Goal: Find specific page/section: Find specific page/section

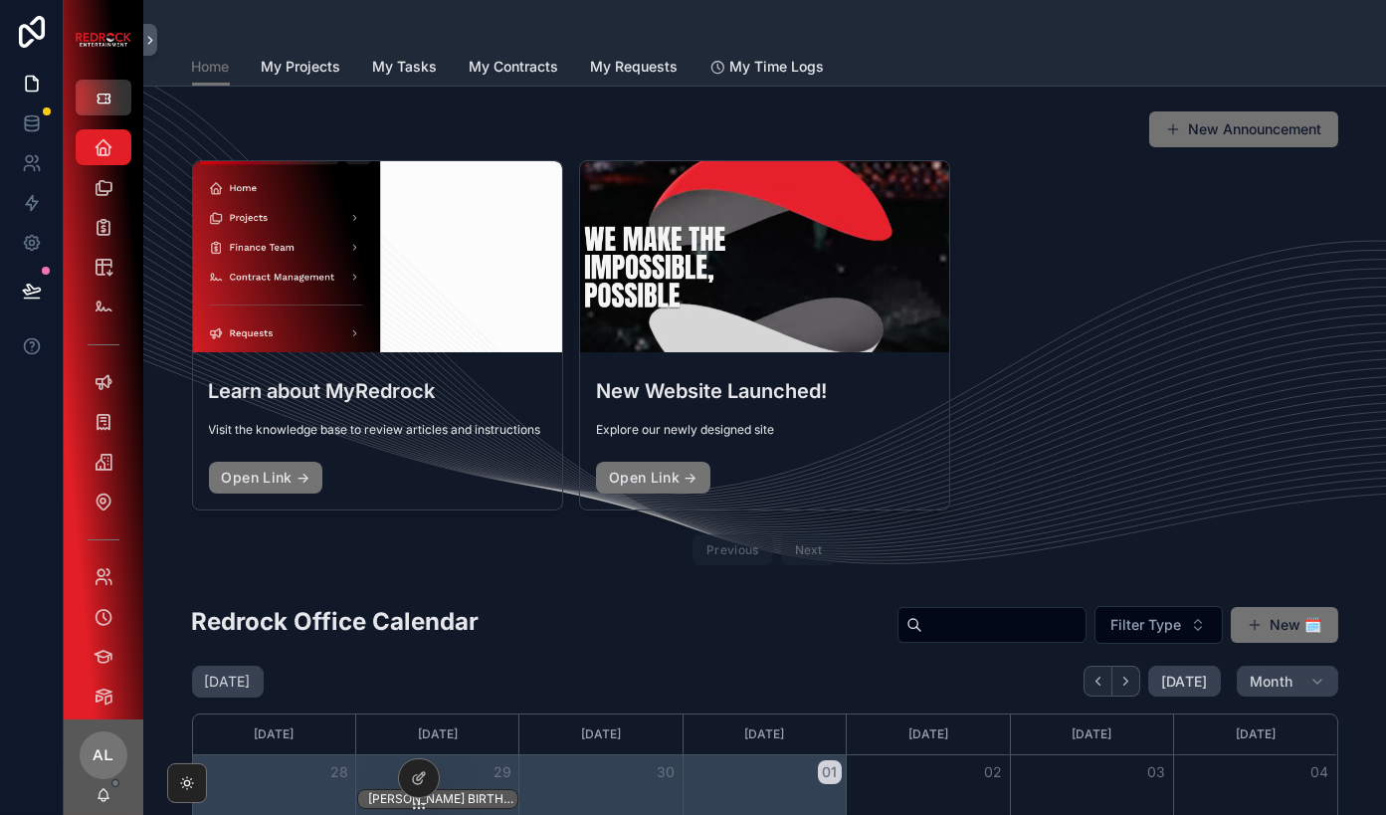
click at [102, 82] on button "scrollable content" at bounding box center [104, 98] width 56 height 36
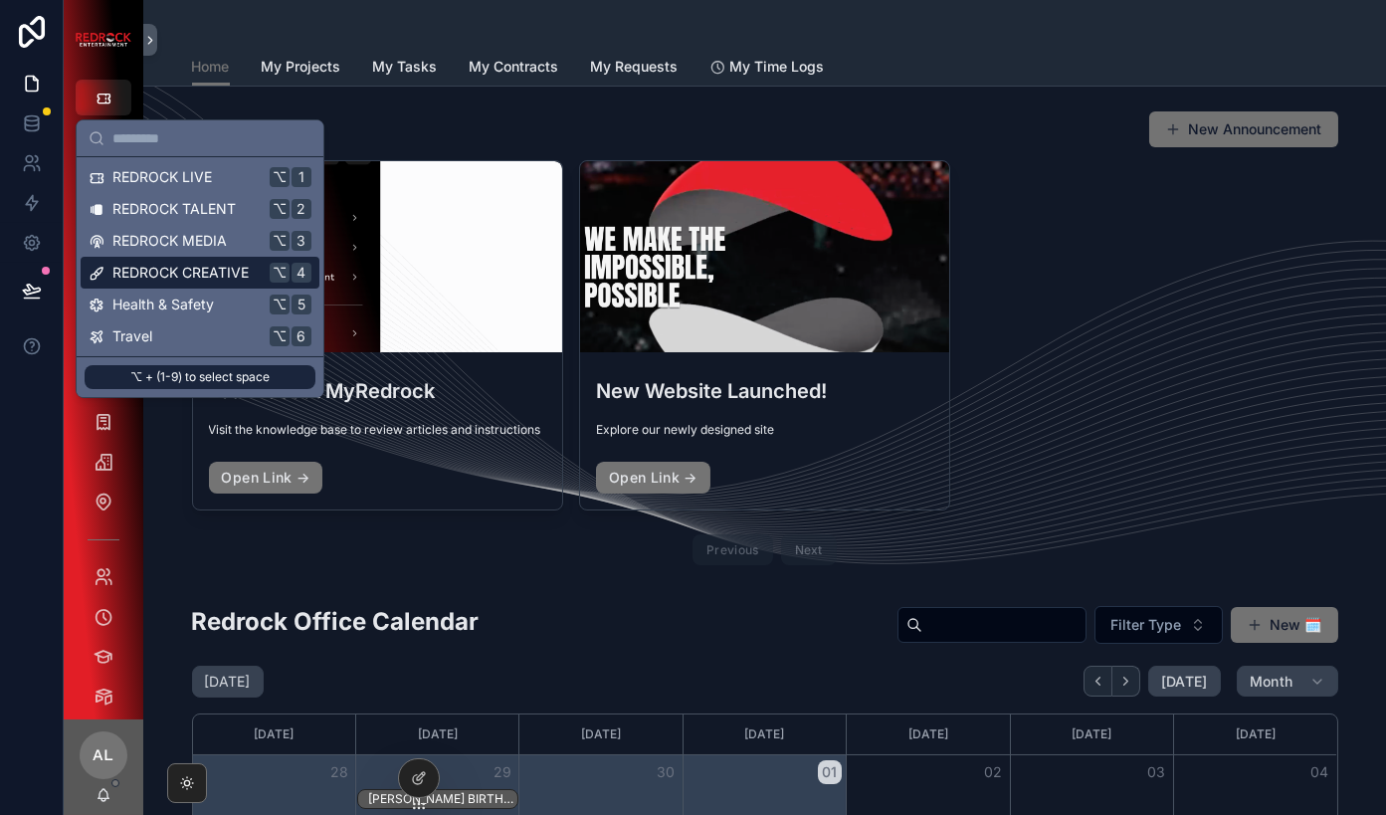
click at [123, 276] on span "REDROCK CREATIVE" at bounding box center [180, 273] width 136 height 20
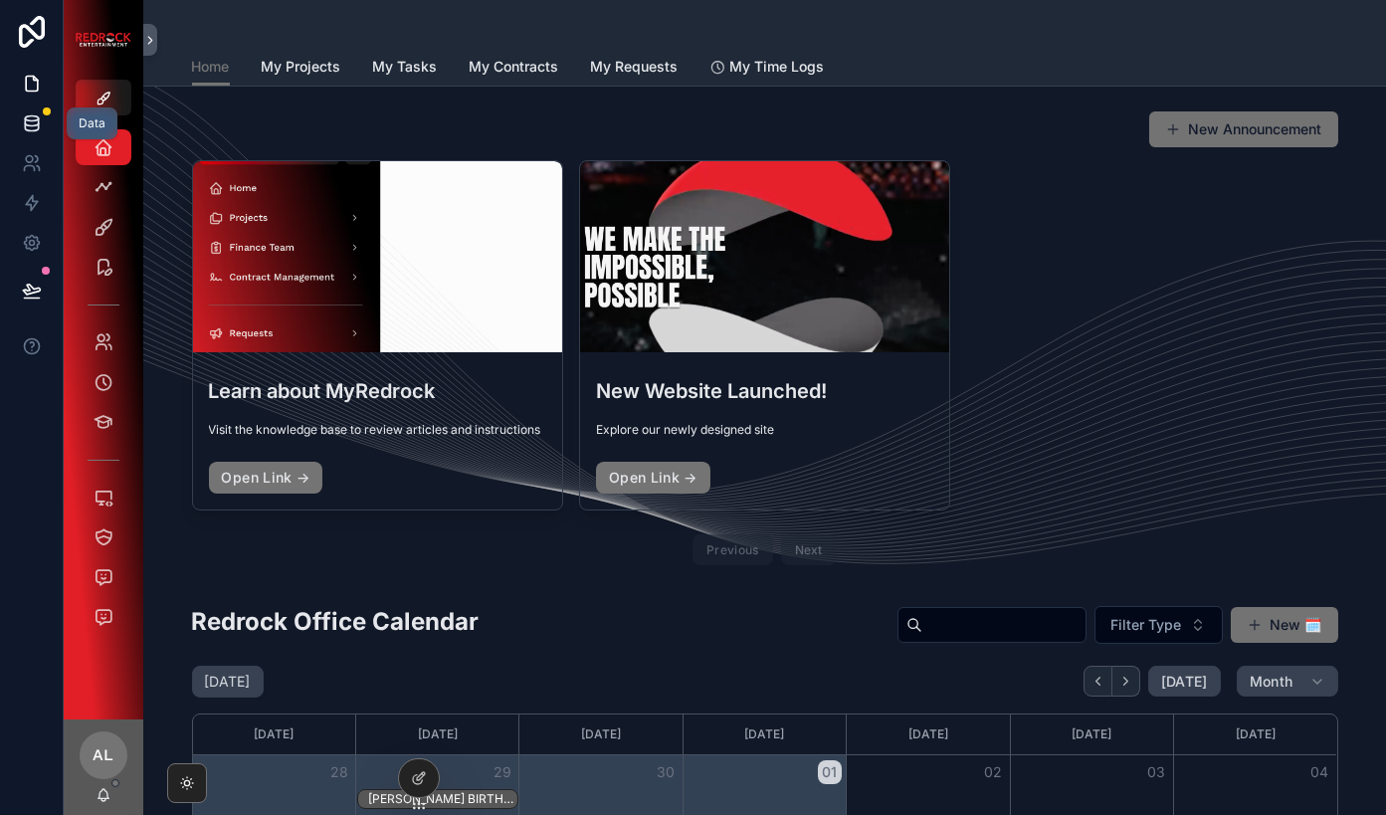
click at [26, 114] on icon at bounding box center [32, 123] width 20 height 20
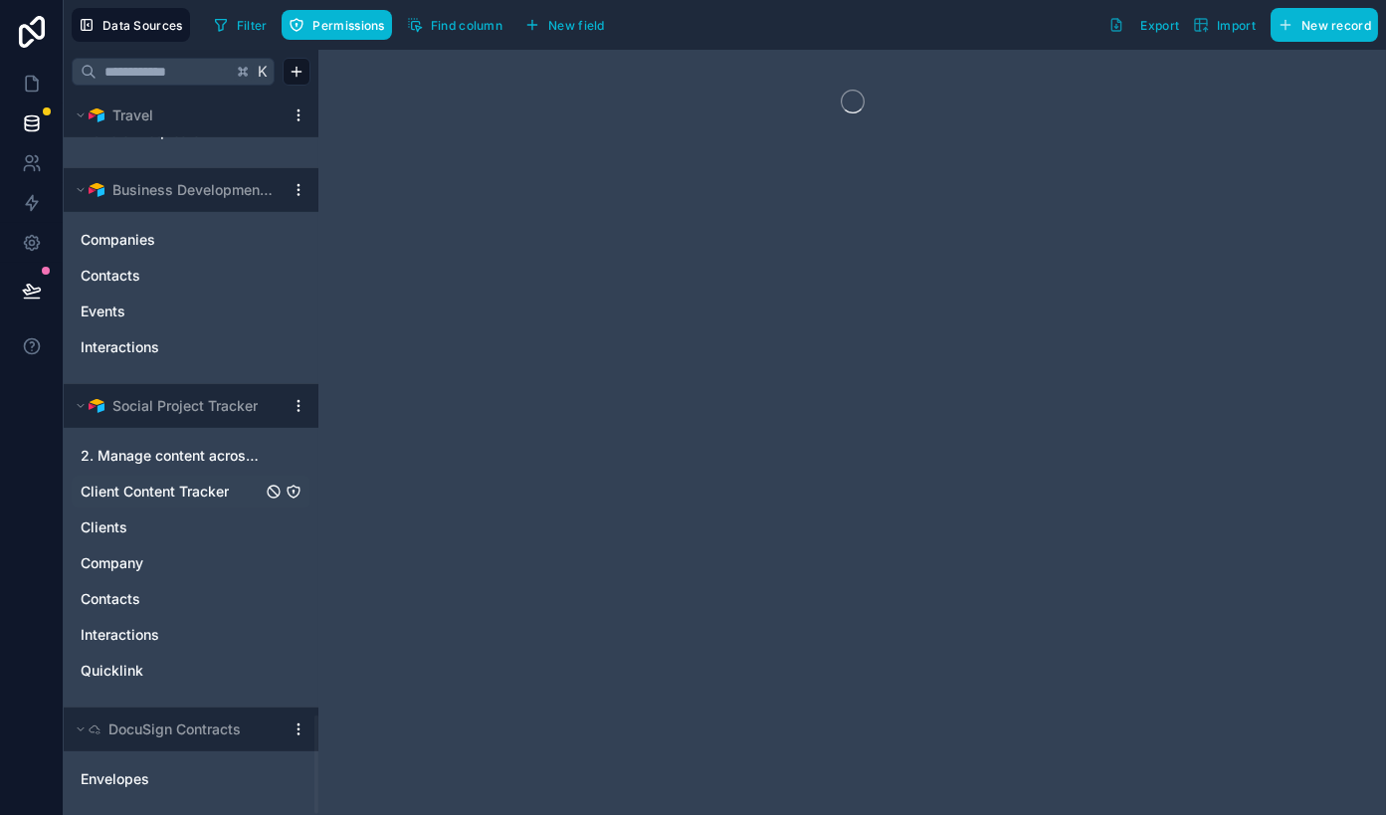
click at [146, 477] on div "Client Content Tracker" at bounding box center [191, 491] width 239 height 32
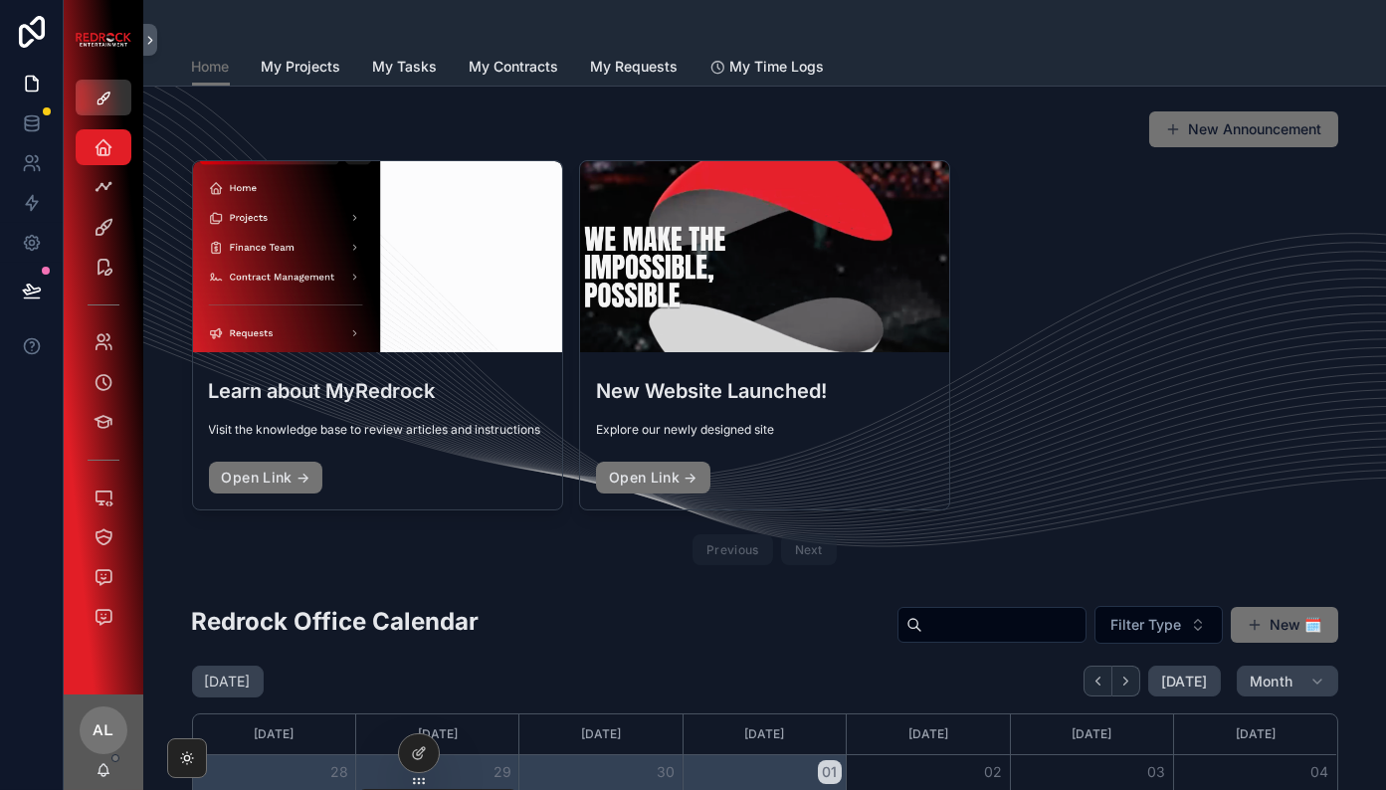
click at [95, 99] on icon "scrollable content" at bounding box center [103, 99] width 16 height 16
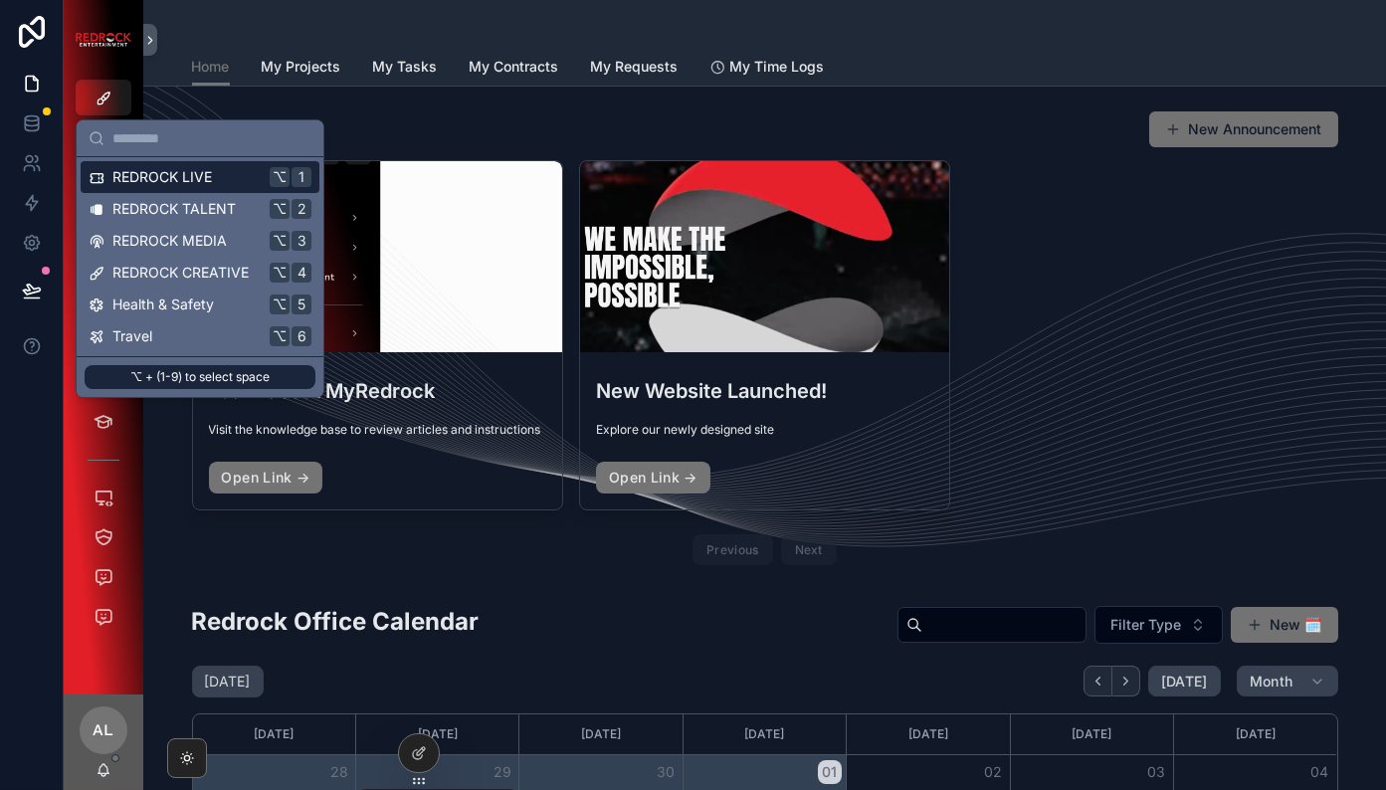
click at [172, 180] on span "REDROCK LIVE" at bounding box center [161, 177] width 99 height 20
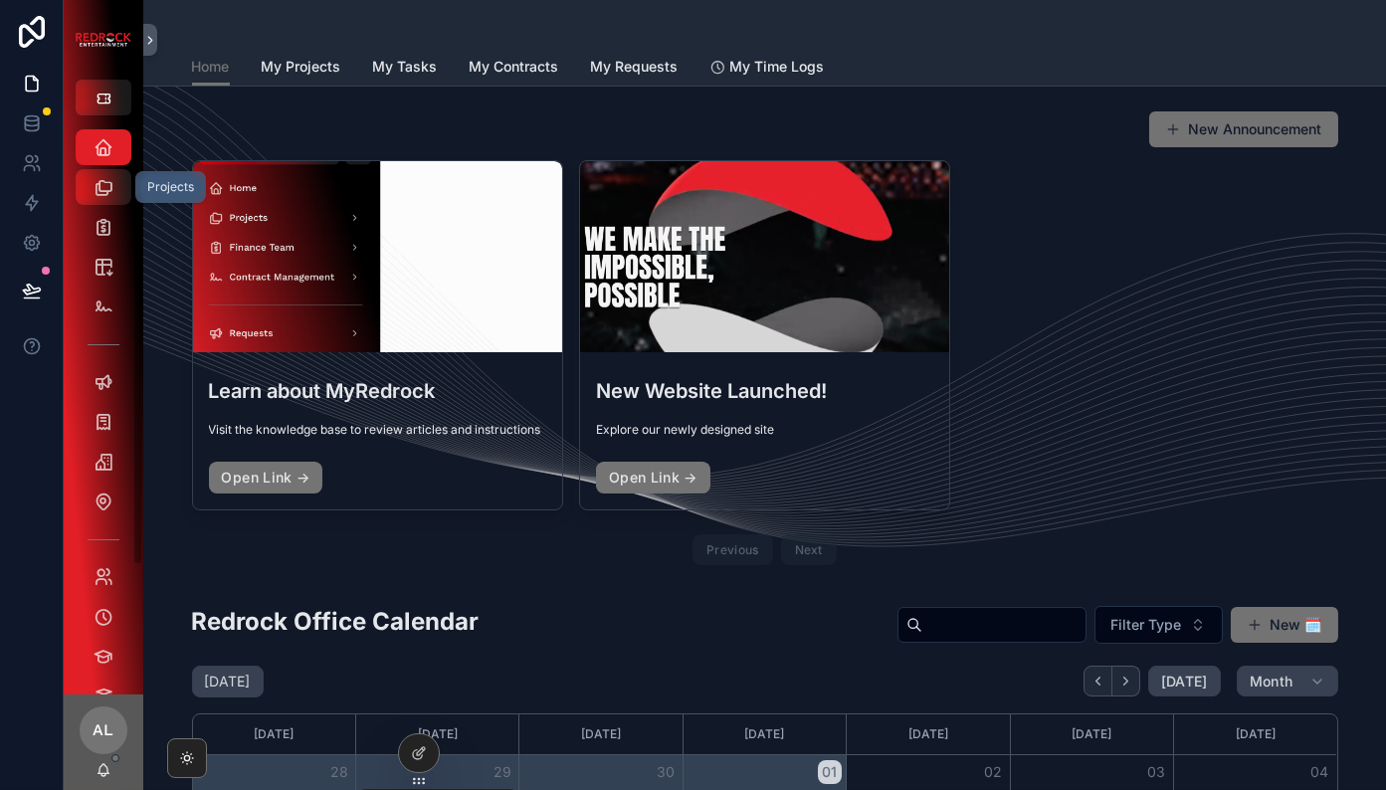
click at [88, 188] on div "Projects" at bounding box center [104, 187] width 32 height 32
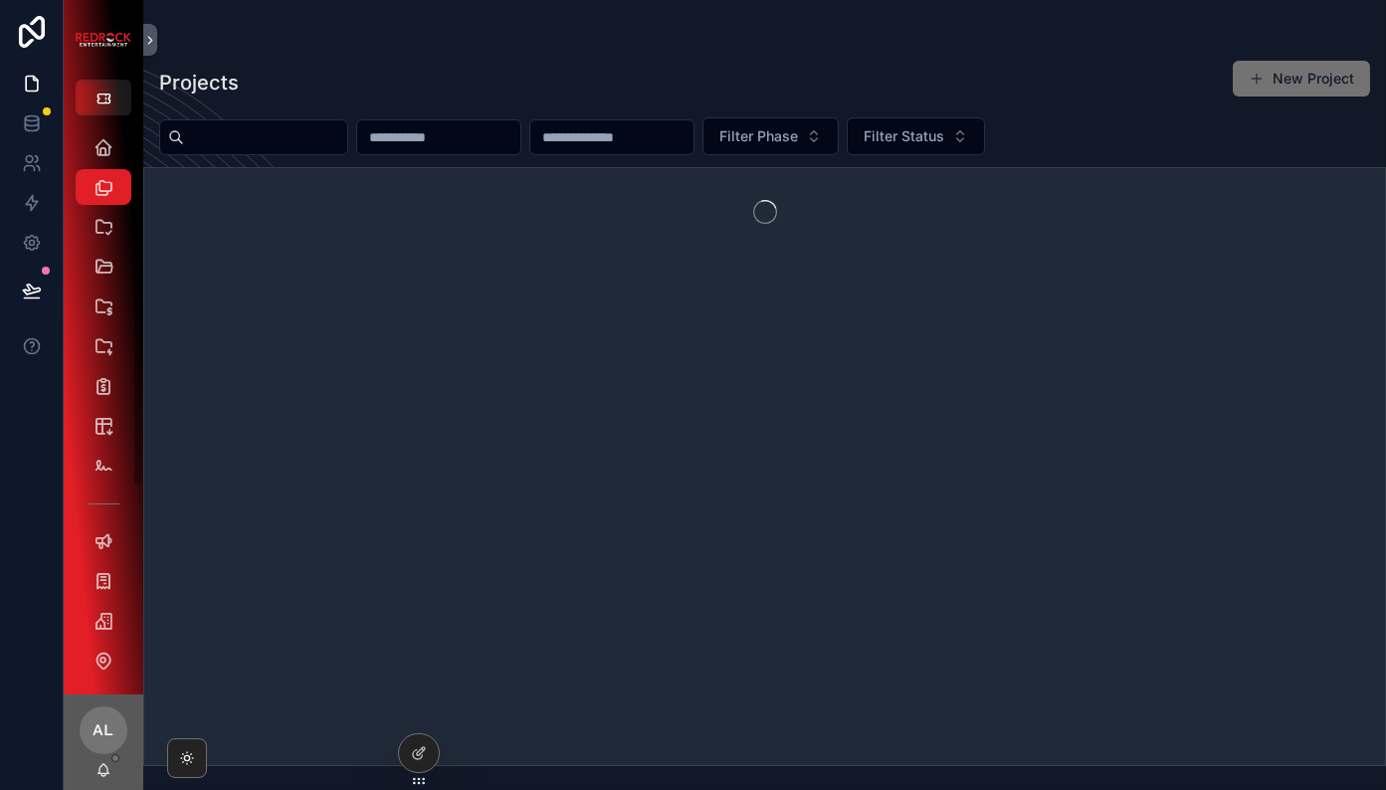
click at [232, 138] on input "scrollable content" at bounding box center [265, 137] width 163 height 28
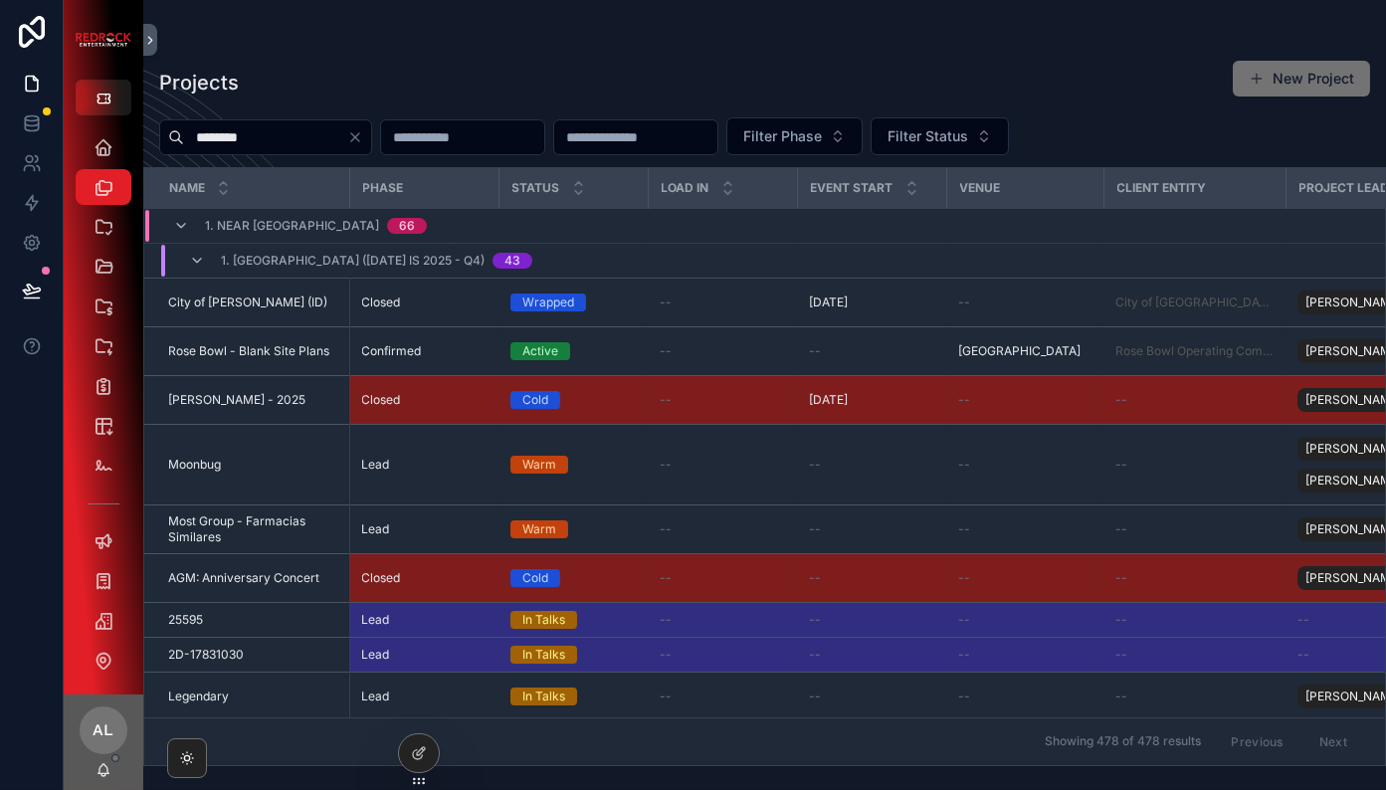
type input "********"
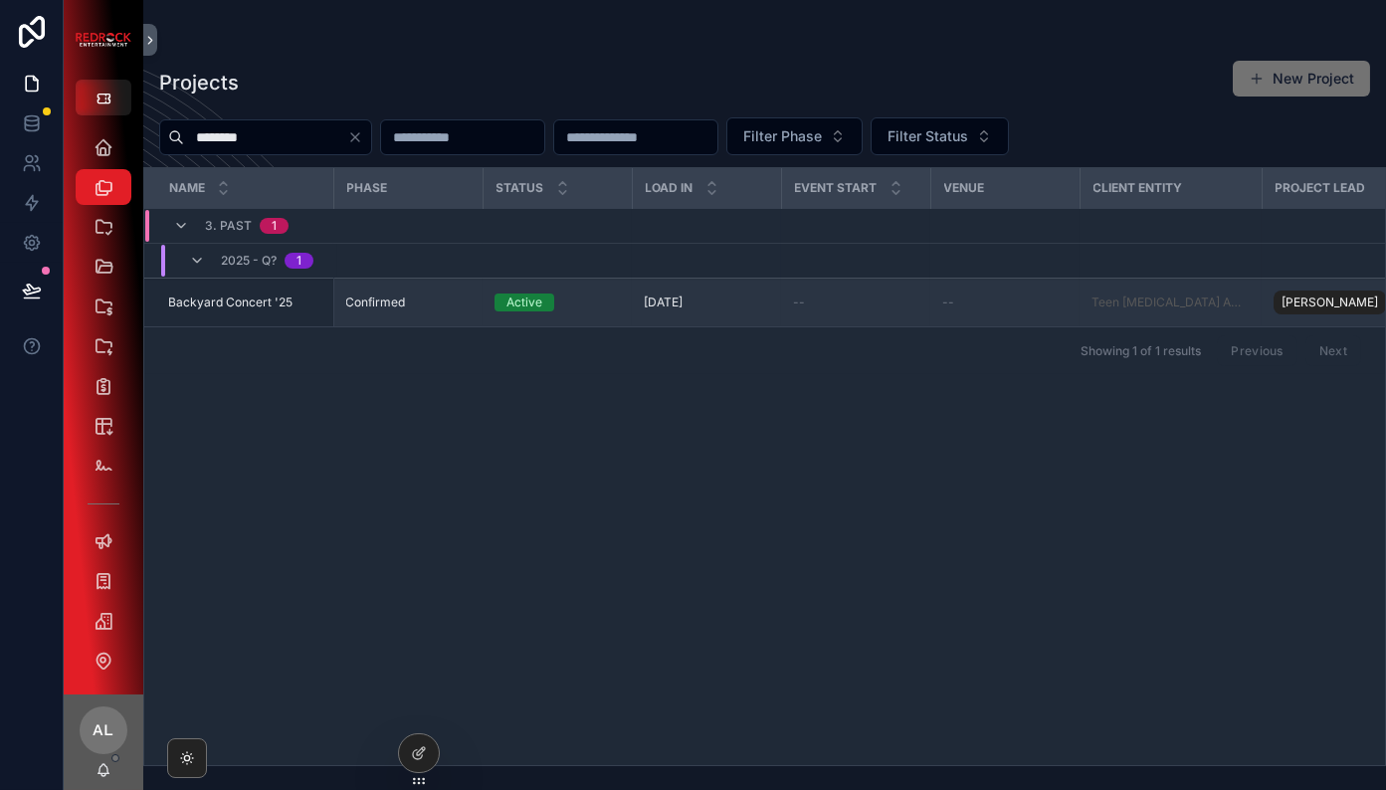
click at [251, 304] on span "Backyard Concert '25" at bounding box center [230, 302] width 124 height 16
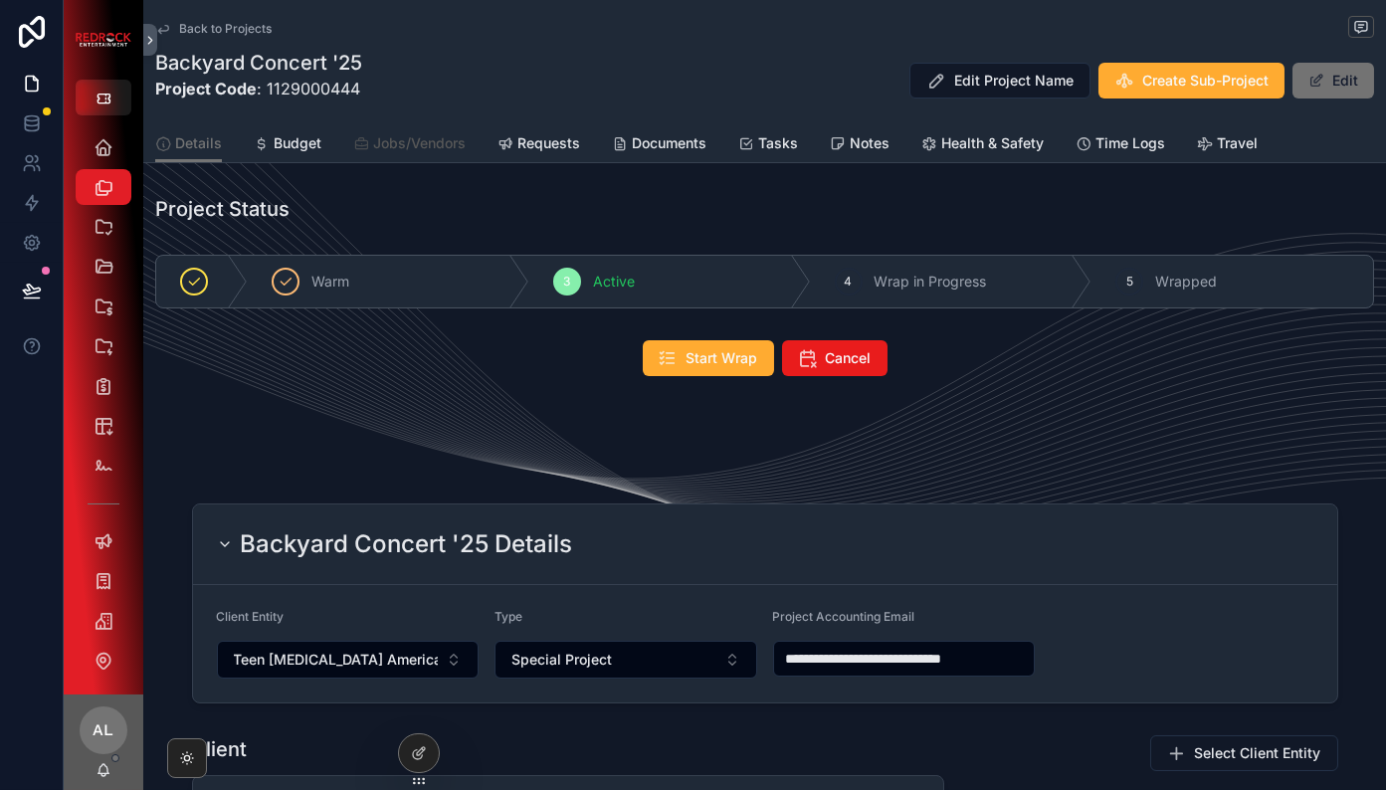
click at [430, 140] on span "Jobs/Vendors" at bounding box center [419, 143] width 93 height 20
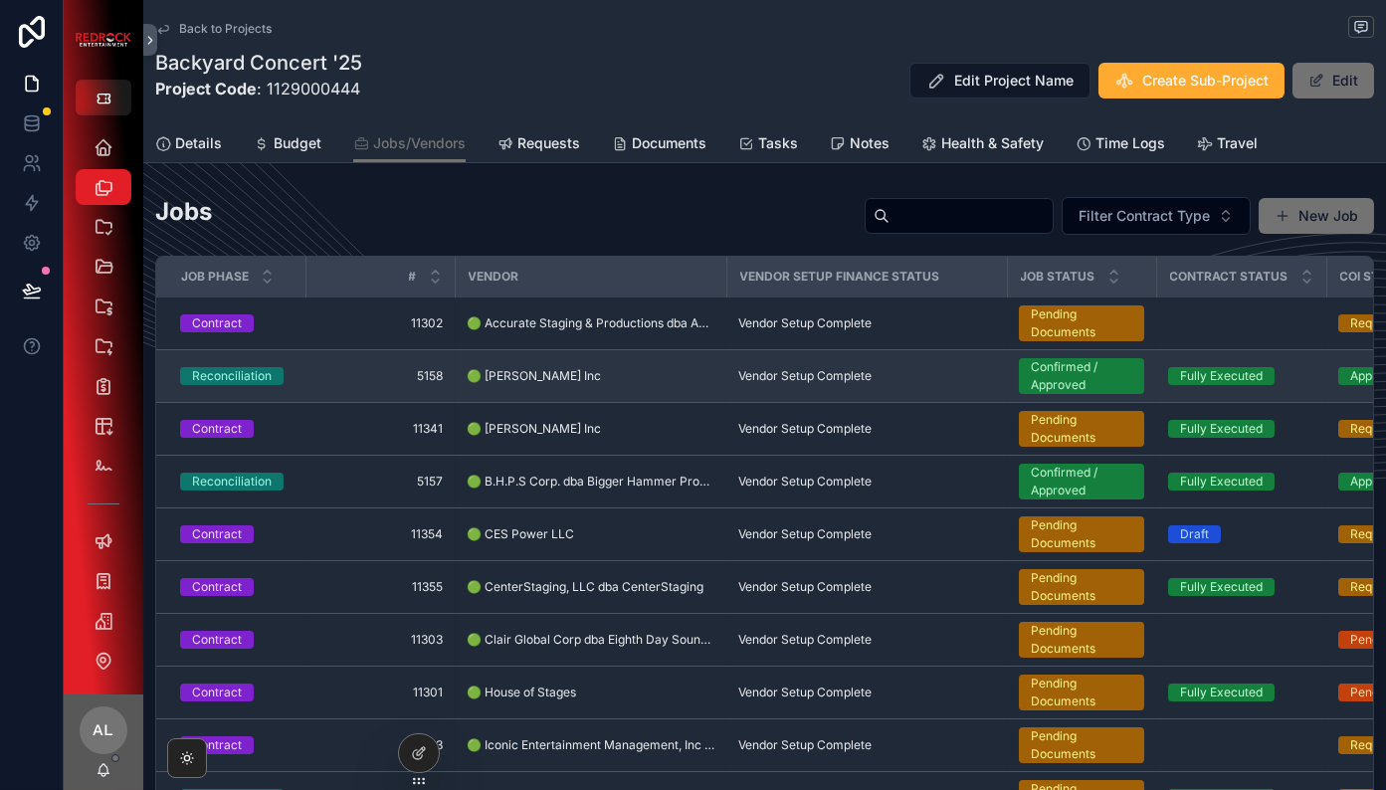
click at [308, 373] on td "5158 5158" at bounding box center [379, 376] width 149 height 53
click at [248, 372] on div "Reconciliation" at bounding box center [232, 376] width 80 height 18
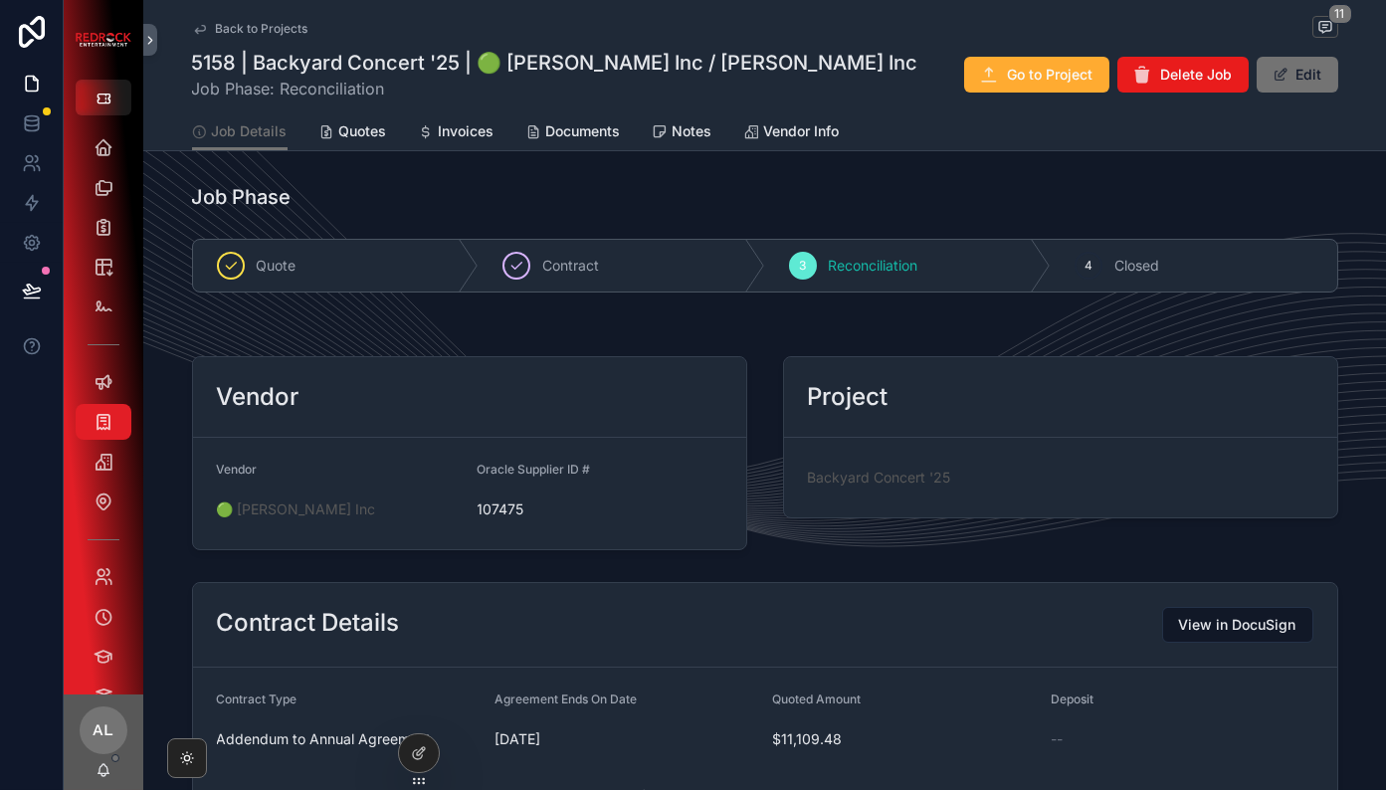
click at [588, 134] on span "Documents" at bounding box center [583, 131] width 75 height 20
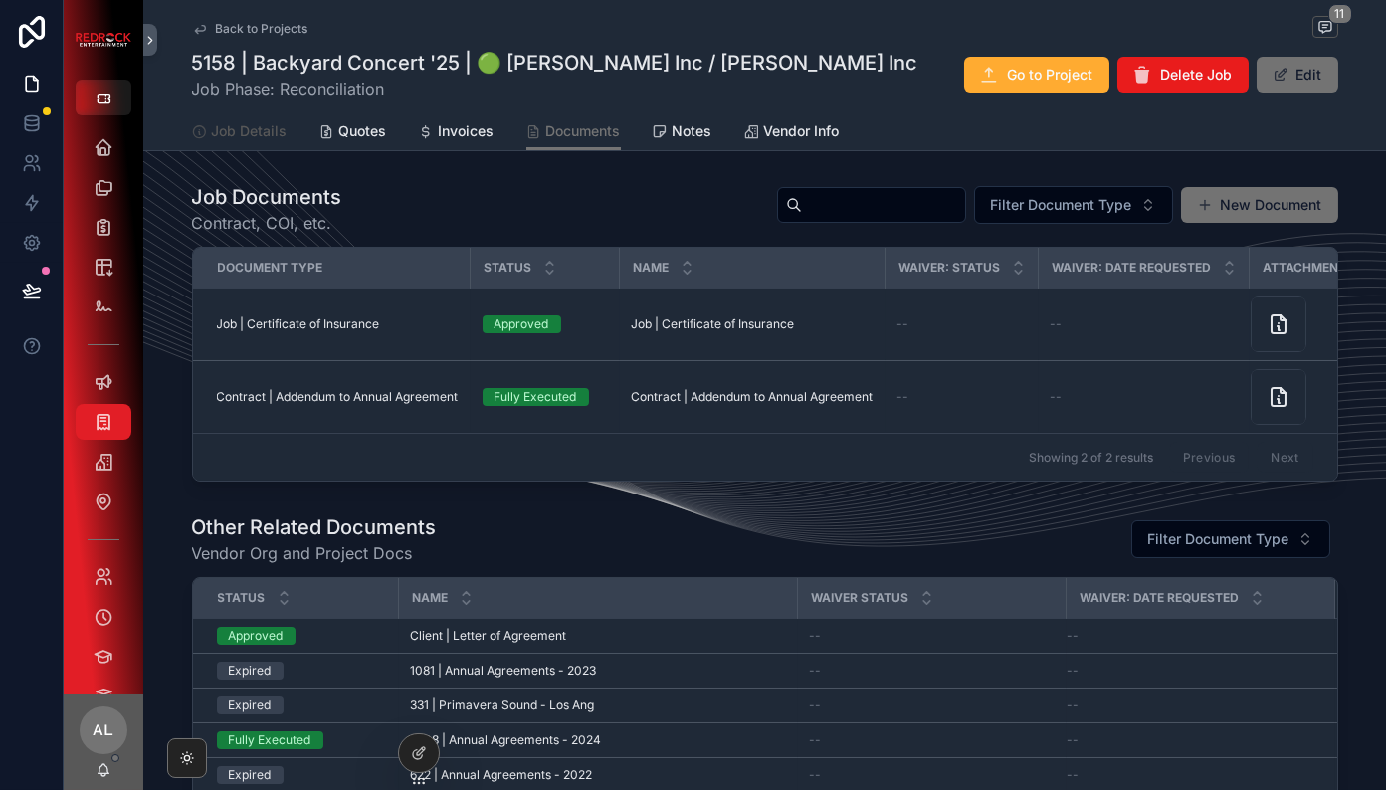
click at [248, 129] on span "Job Details" at bounding box center [250, 131] width 76 height 20
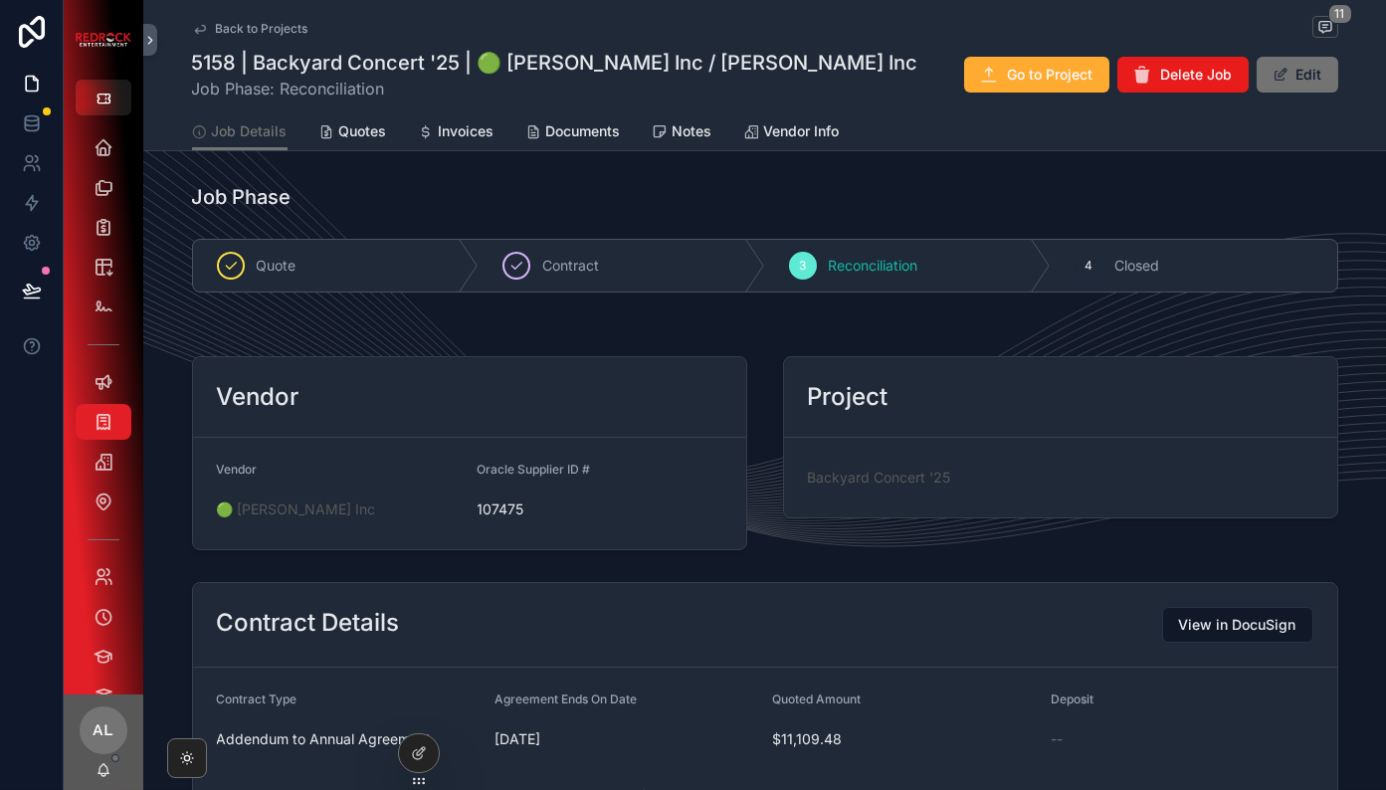
click at [1328, 19] on span "11" at bounding box center [1340, 14] width 24 height 20
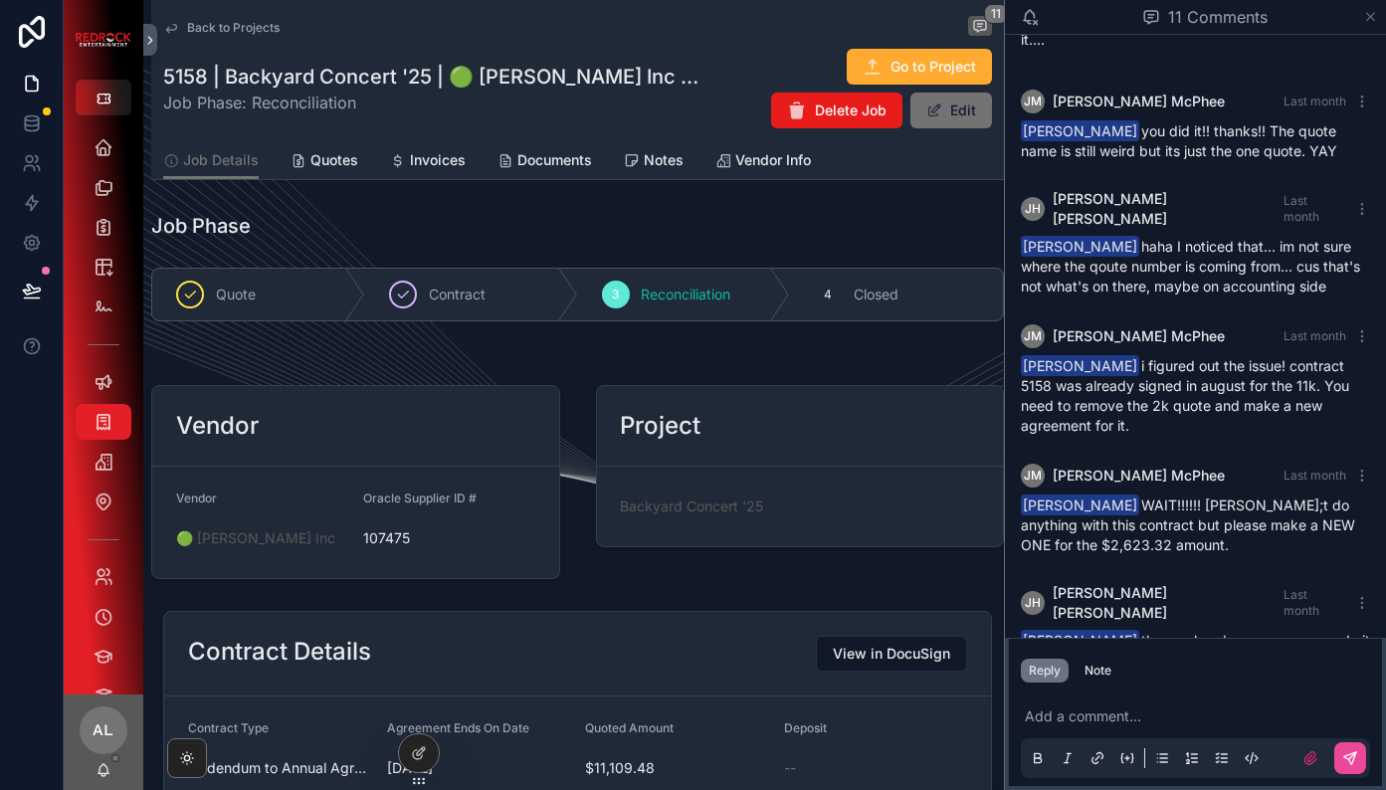
click at [1372, 15] on icon "scrollable content" at bounding box center [1371, 17] width 8 height 8
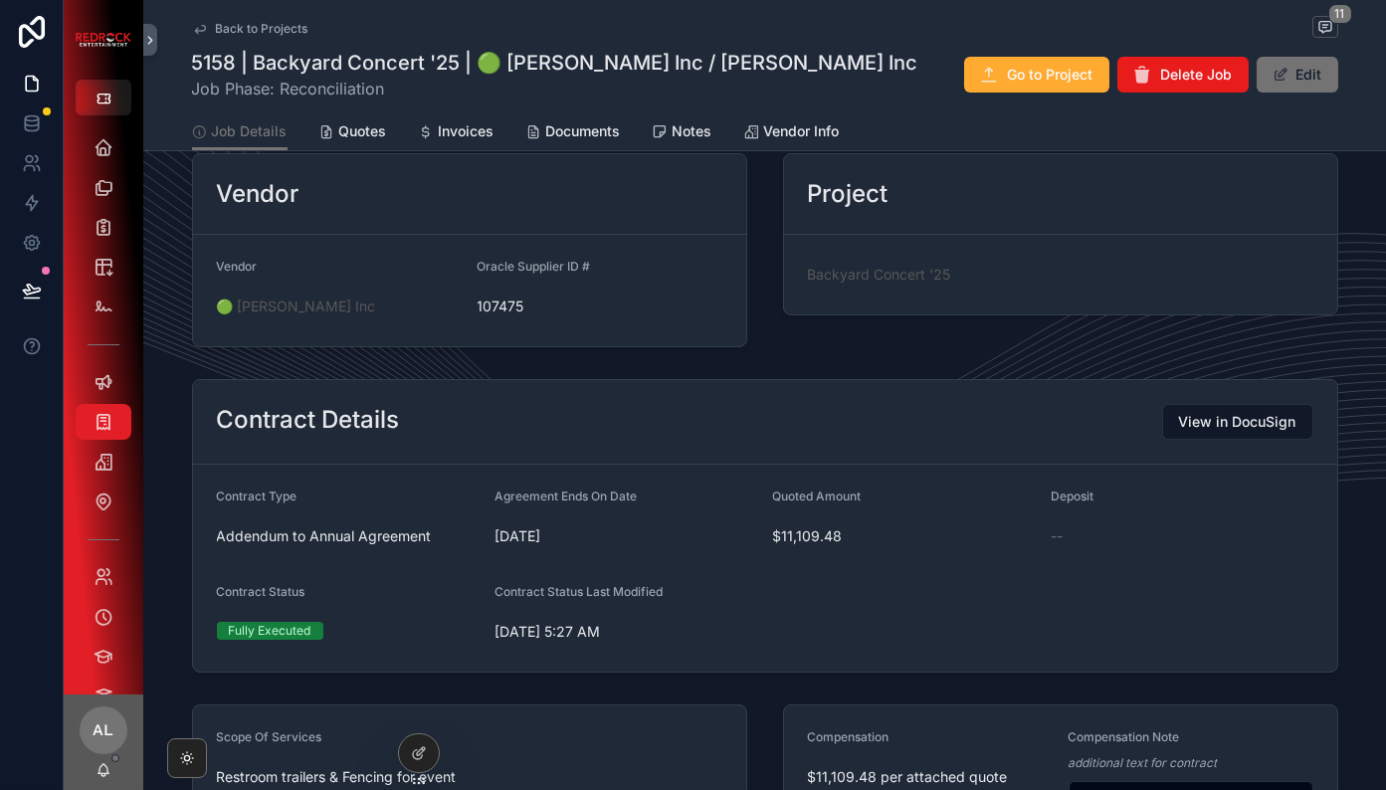
scroll to position [245, 0]
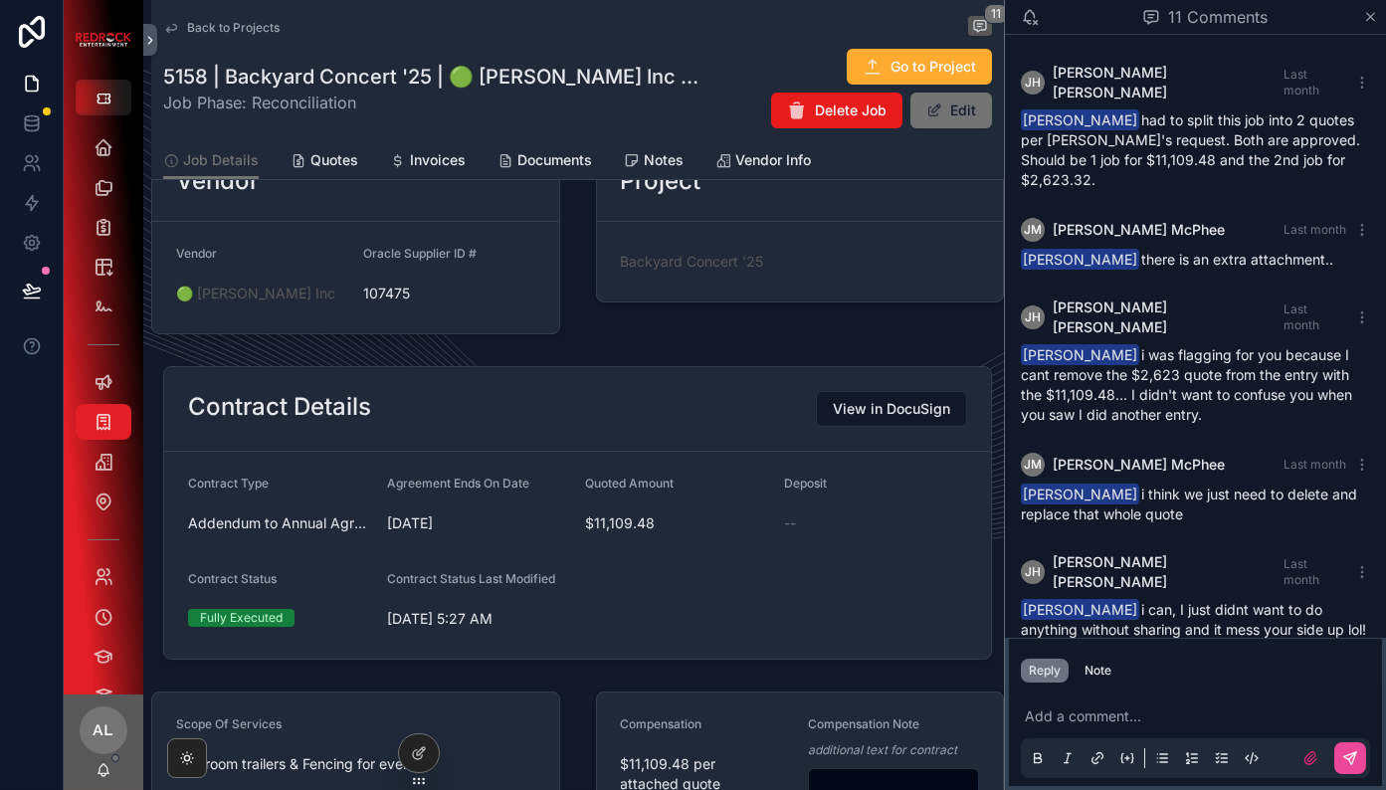
scroll to position [751, 0]
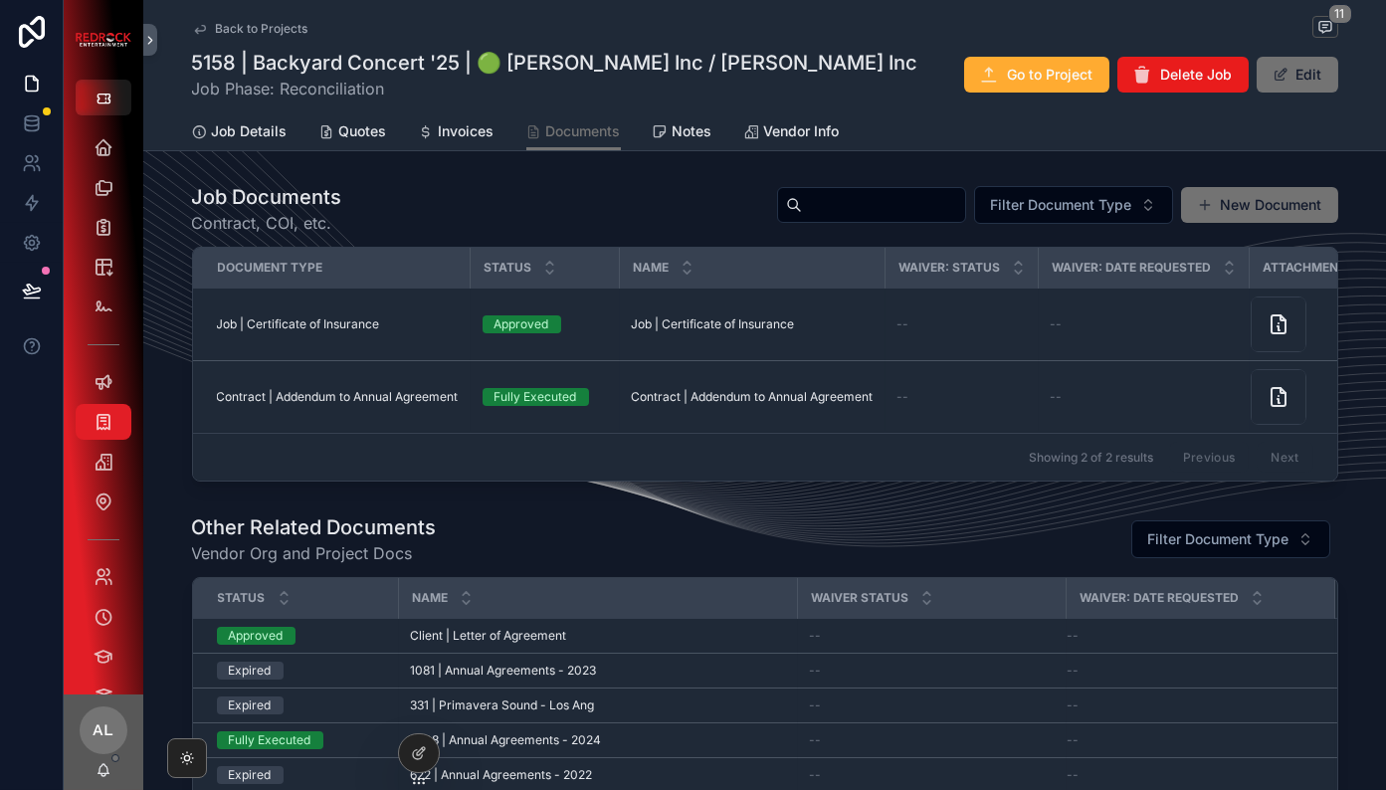
scroll to position [2, 0]
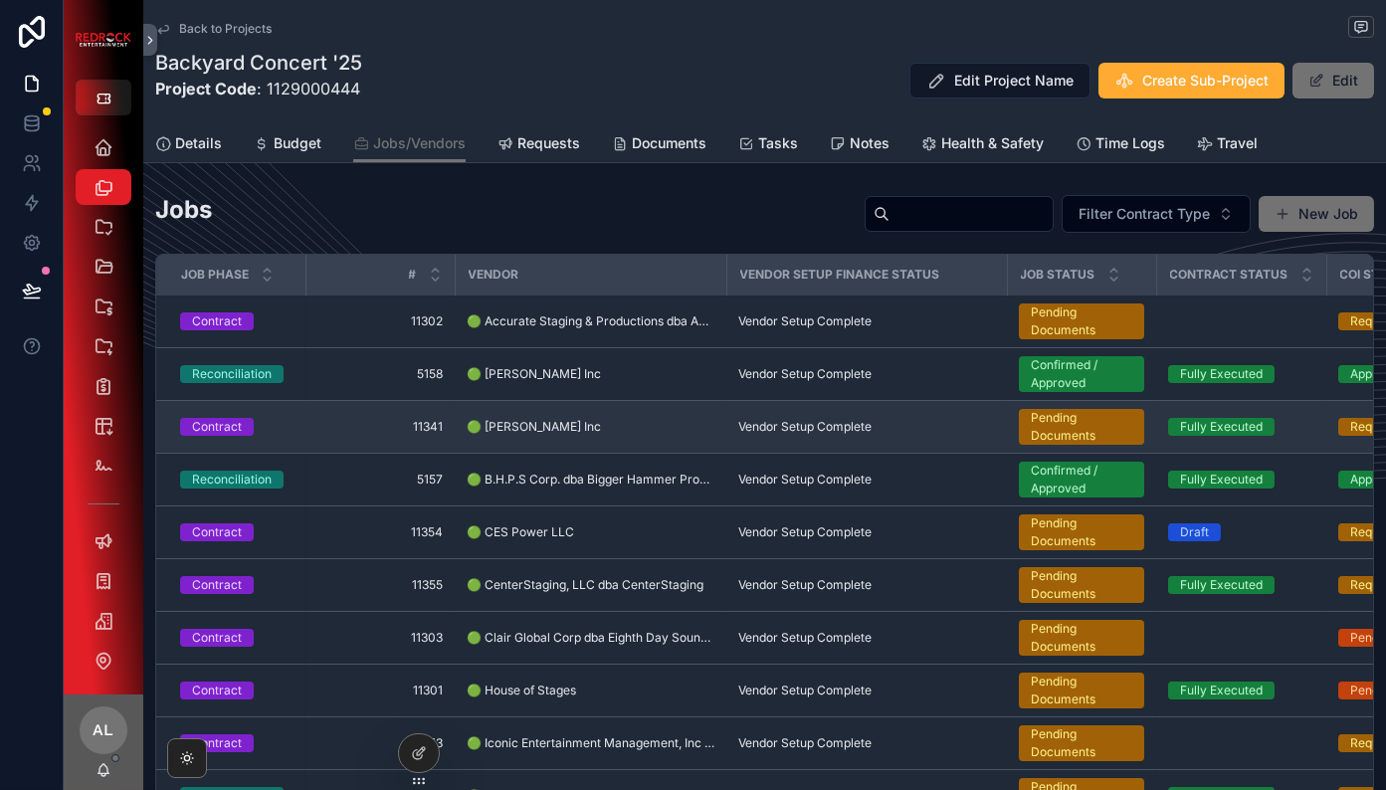
click at [229, 423] on div "Contract" at bounding box center [217, 427] width 50 height 18
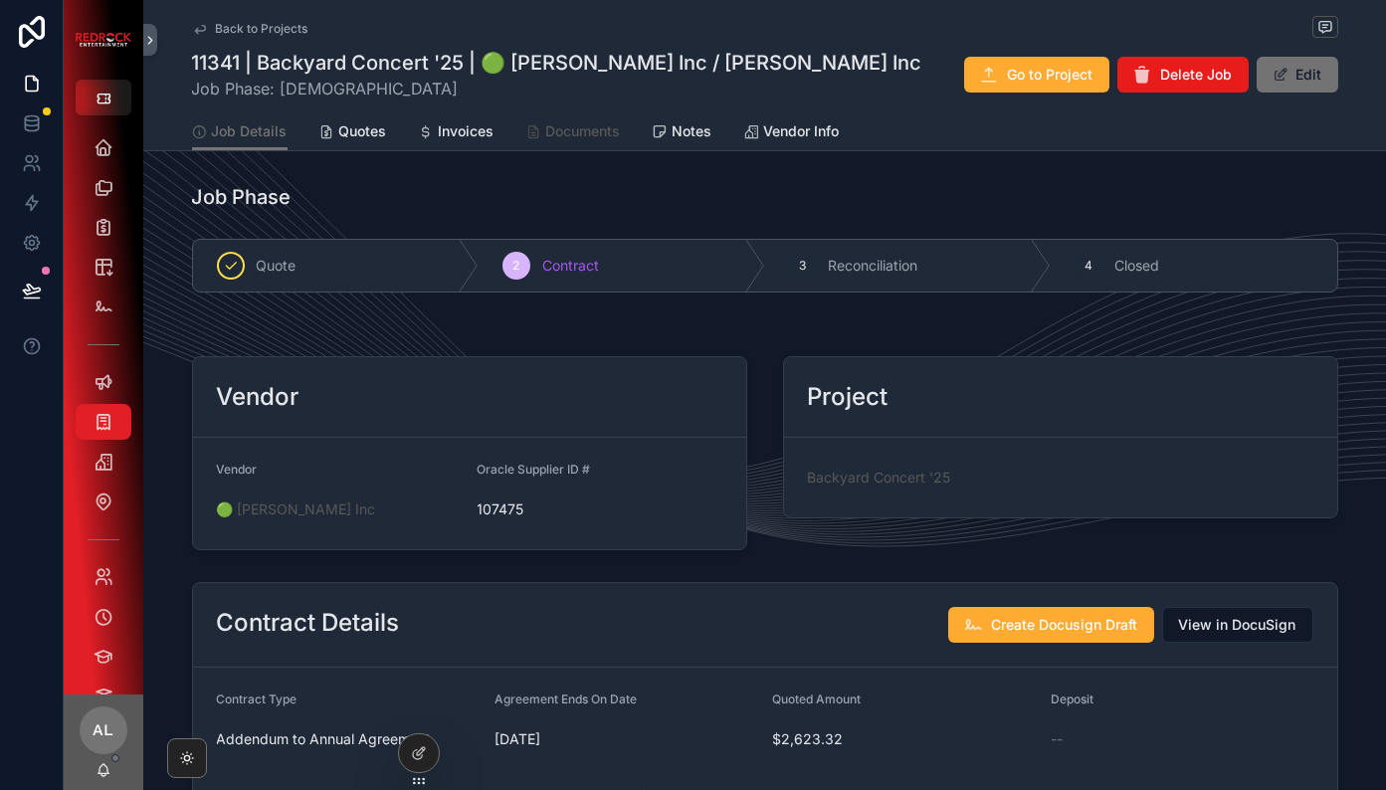
click at [565, 142] on link "Documents" at bounding box center [573, 133] width 95 height 40
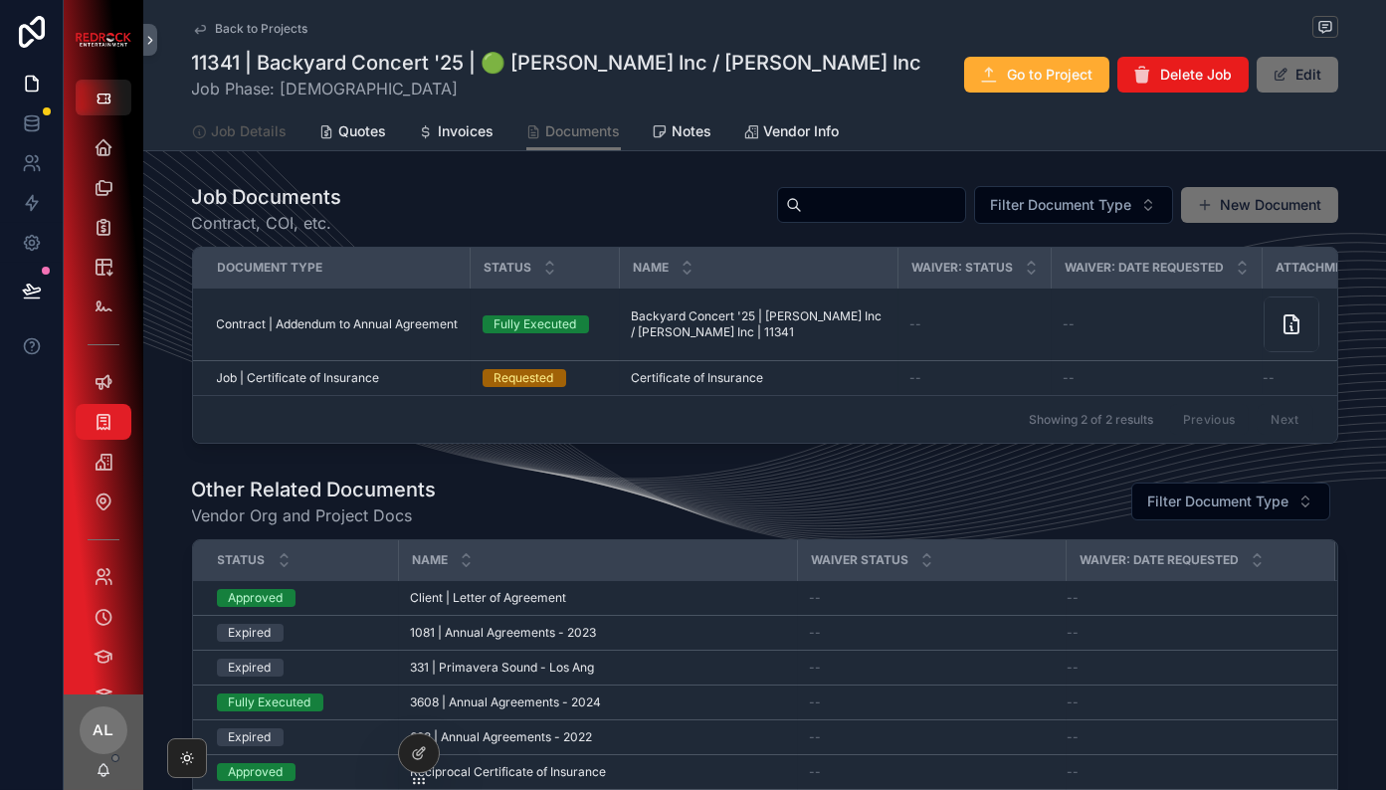
click at [232, 132] on span "Job Details" at bounding box center [250, 131] width 76 height 20
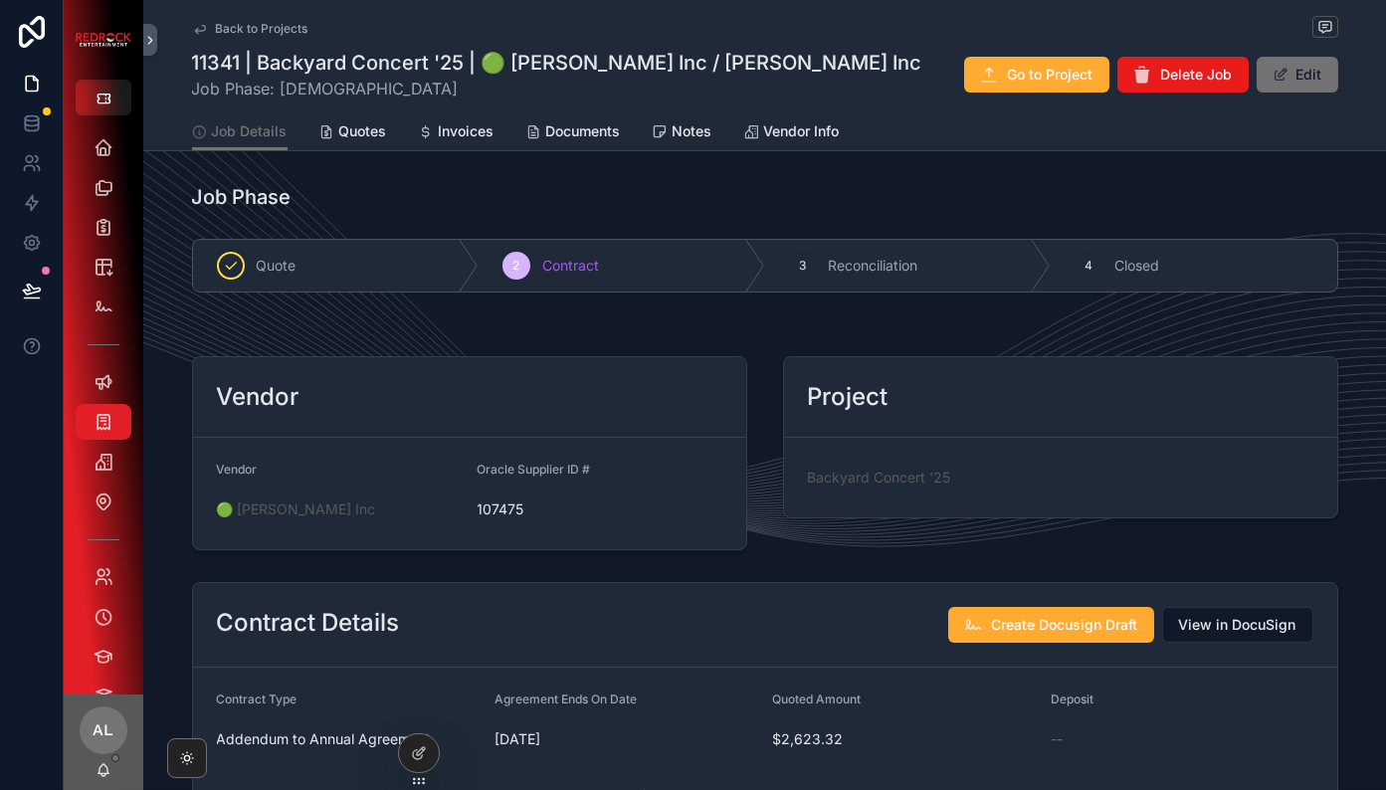
click at [615, 269] on div "2 Contract" at bounding box center [621, 266] width 286 height 52
click at [557, 202] on div "Job Phase" at bounding box center [469, 197] width 555 height 28
click at [99, 153] on icon "scrollable content" at bounding box center [104, 147] width 20 height 20
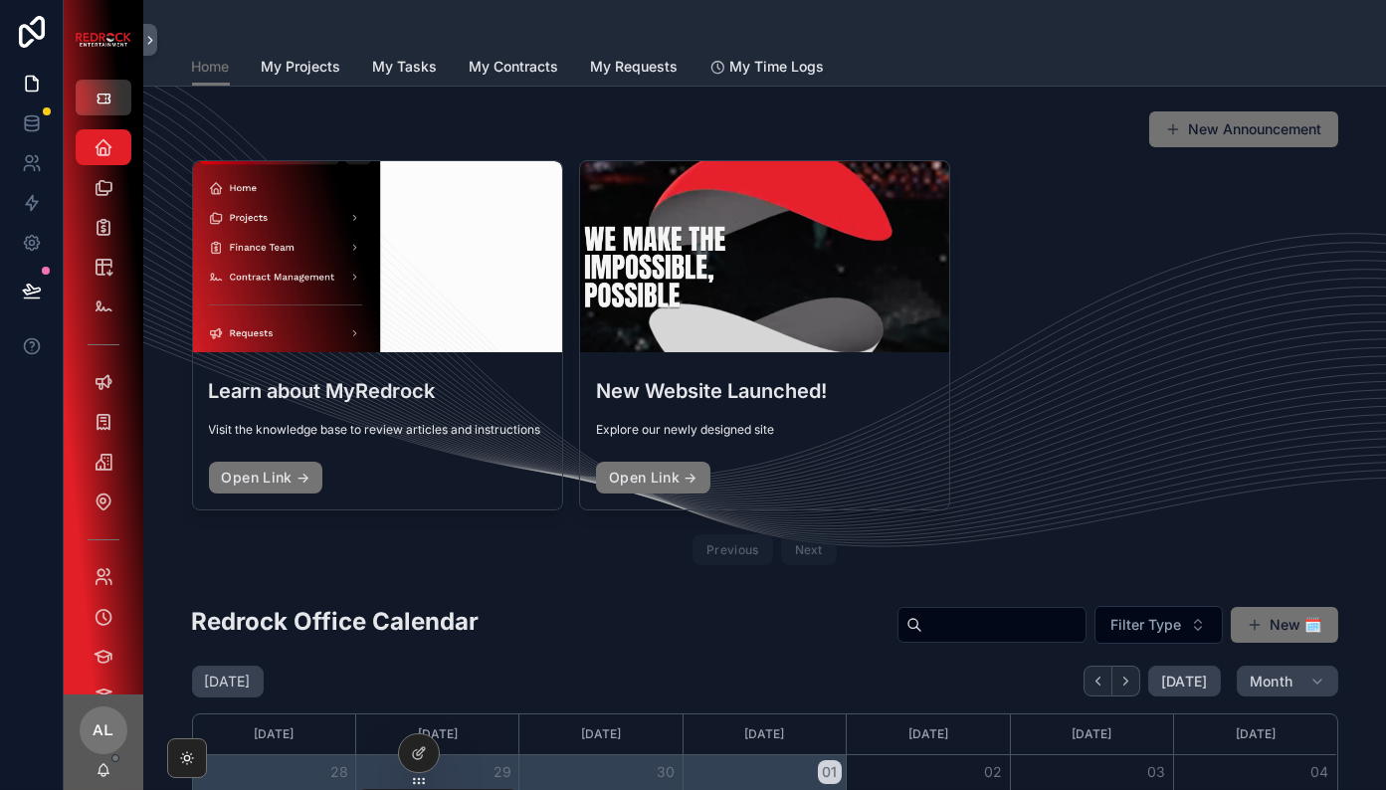
click at [103, 105] on icon "scrollable content" at bounding box center [103, 99] width 16 height 16
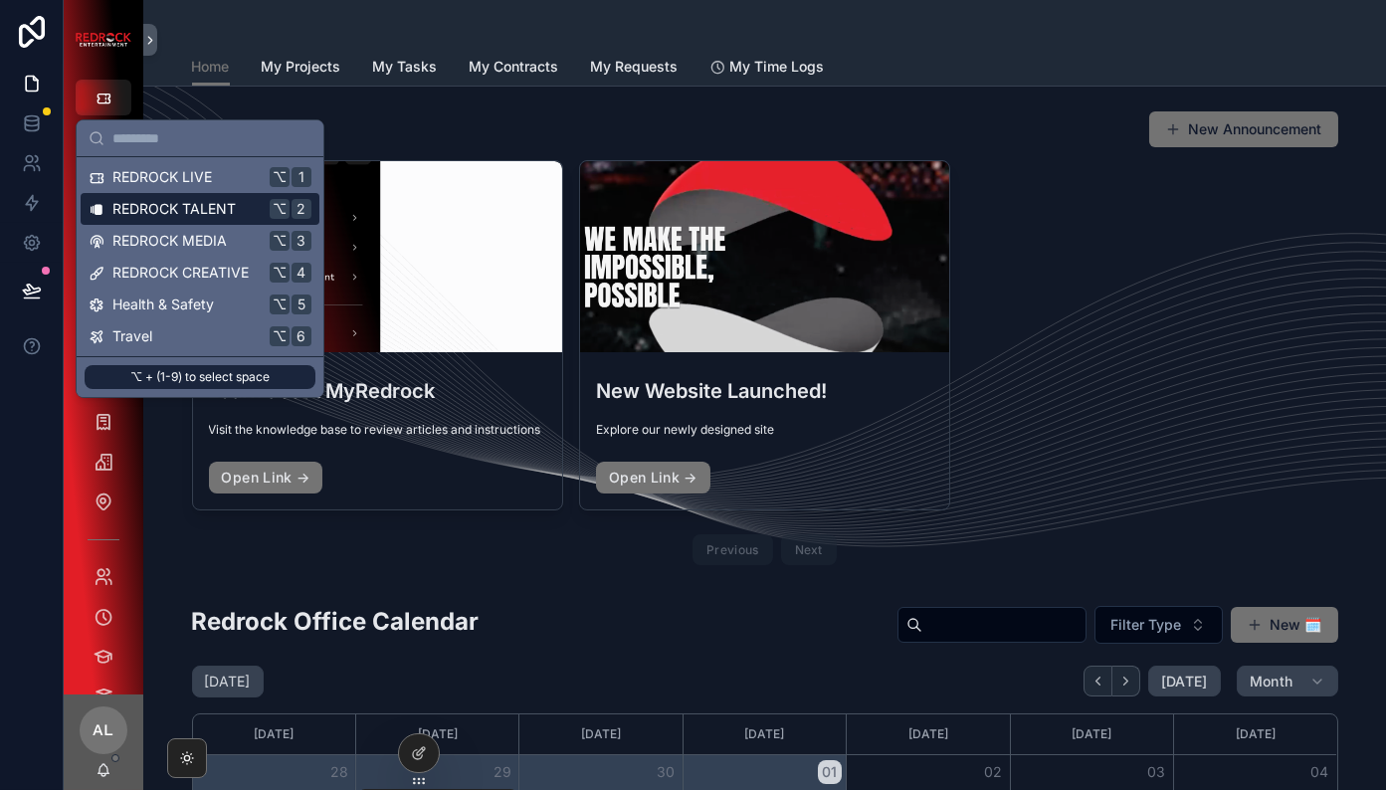
click at [139, 211] on span "REDROCK TALENT" at bounding box center [173, 209] width 123 height 20
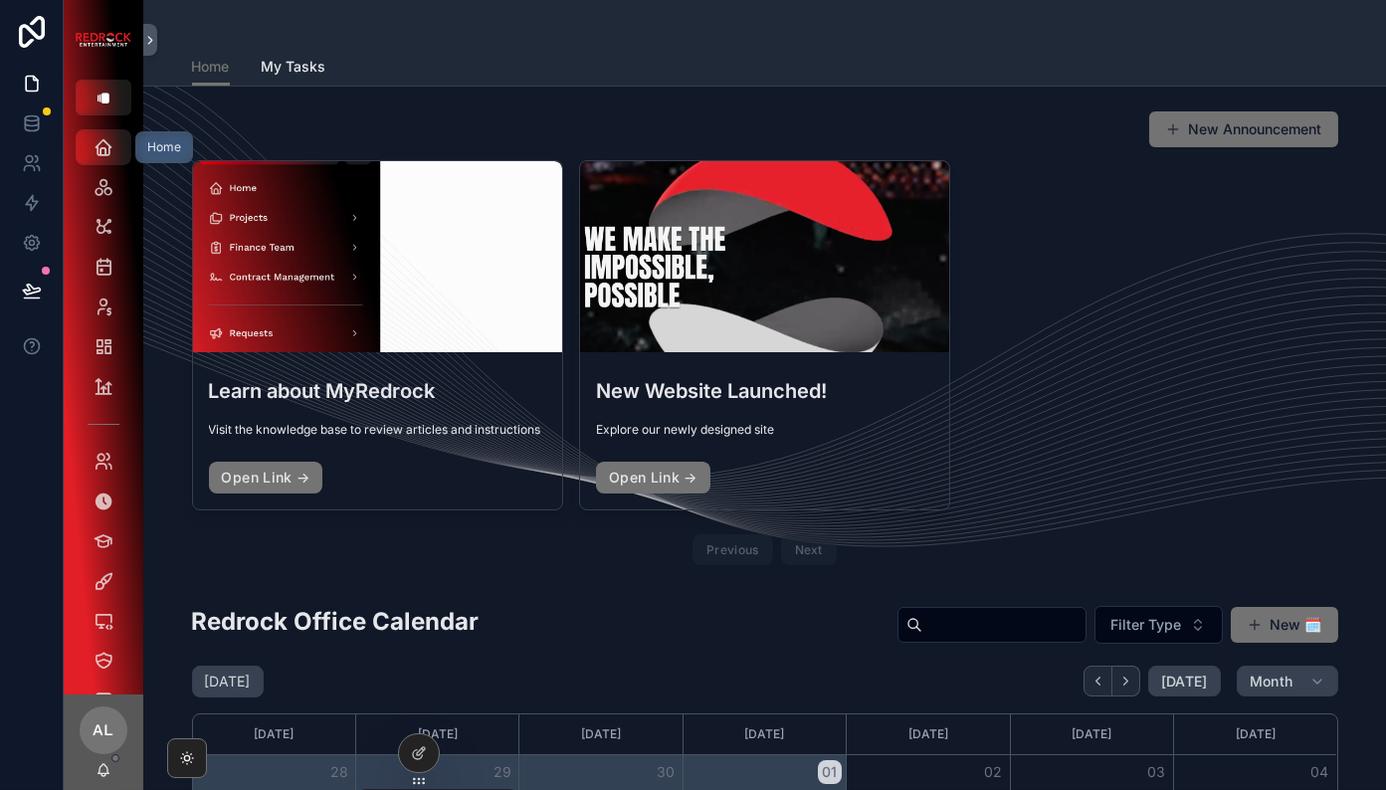
click at [103, 152] on icon "scrollable content" at bounding box center [104, 147] width 20 height 20
click at [101, 96] on icon "scrollable content" at bounding box center [103, 99] width 16 height 16
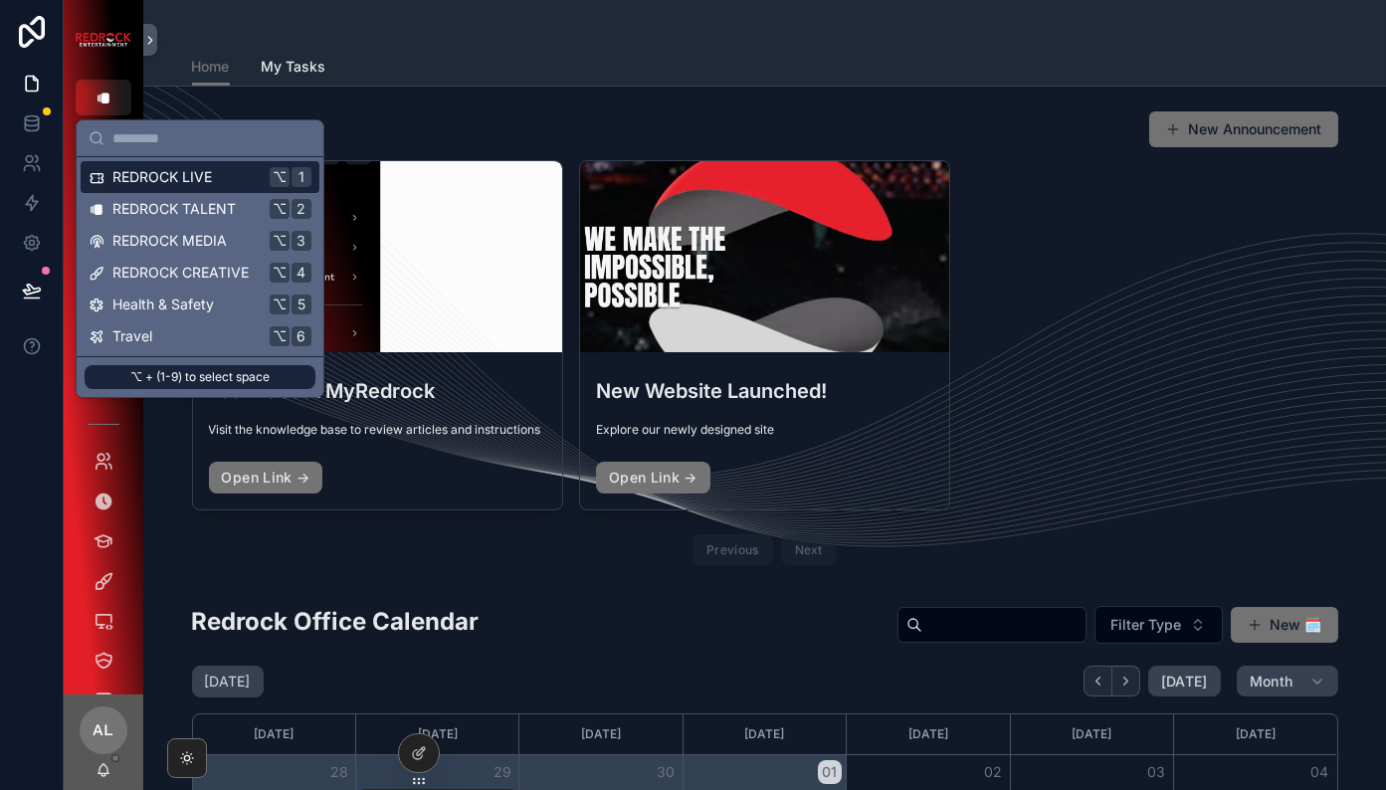
click at [127, 179] on span "REDROCK LIVE" at bounding box center [161, 177] width 99 height 20
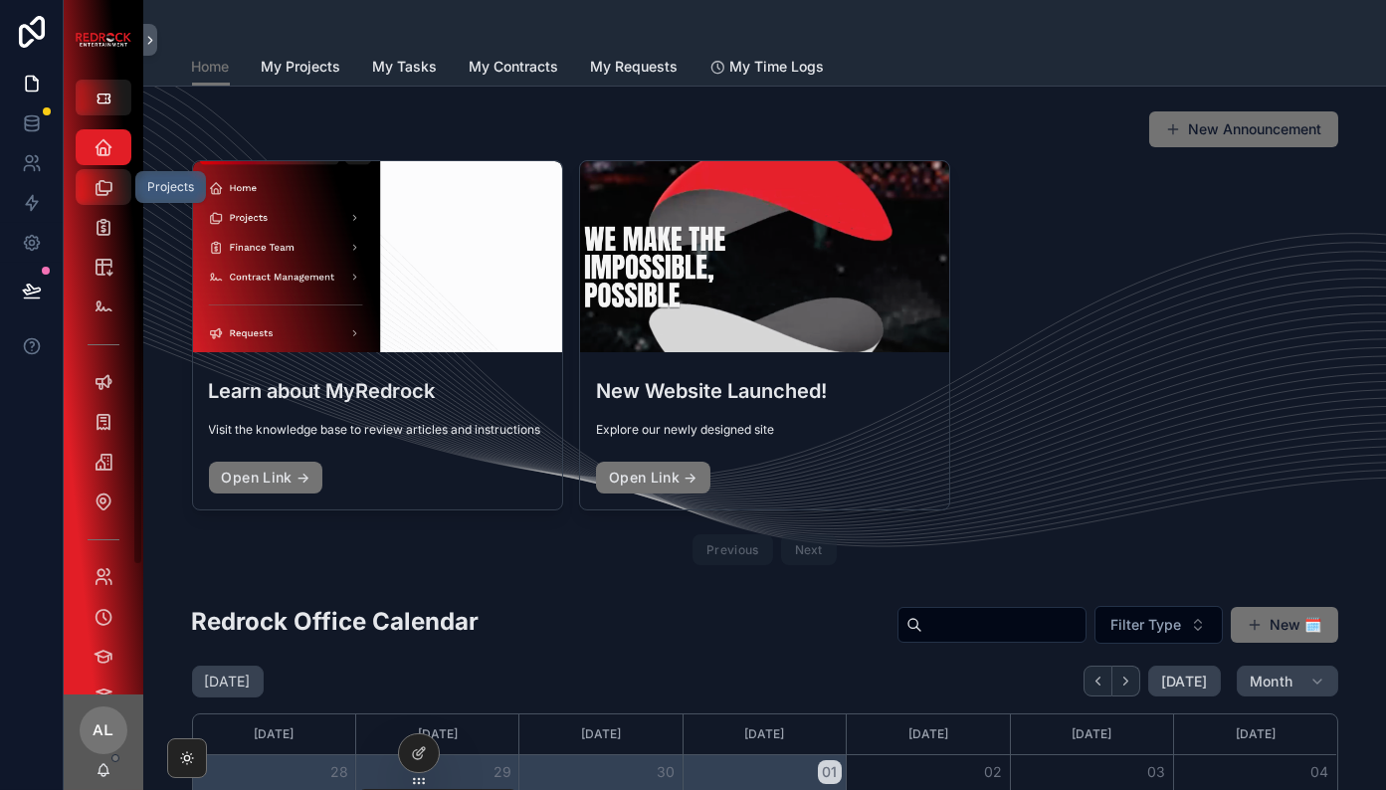
click at [107, 183] on icon "scrollable content" at bounding box center [104, 187] width 20 height 20
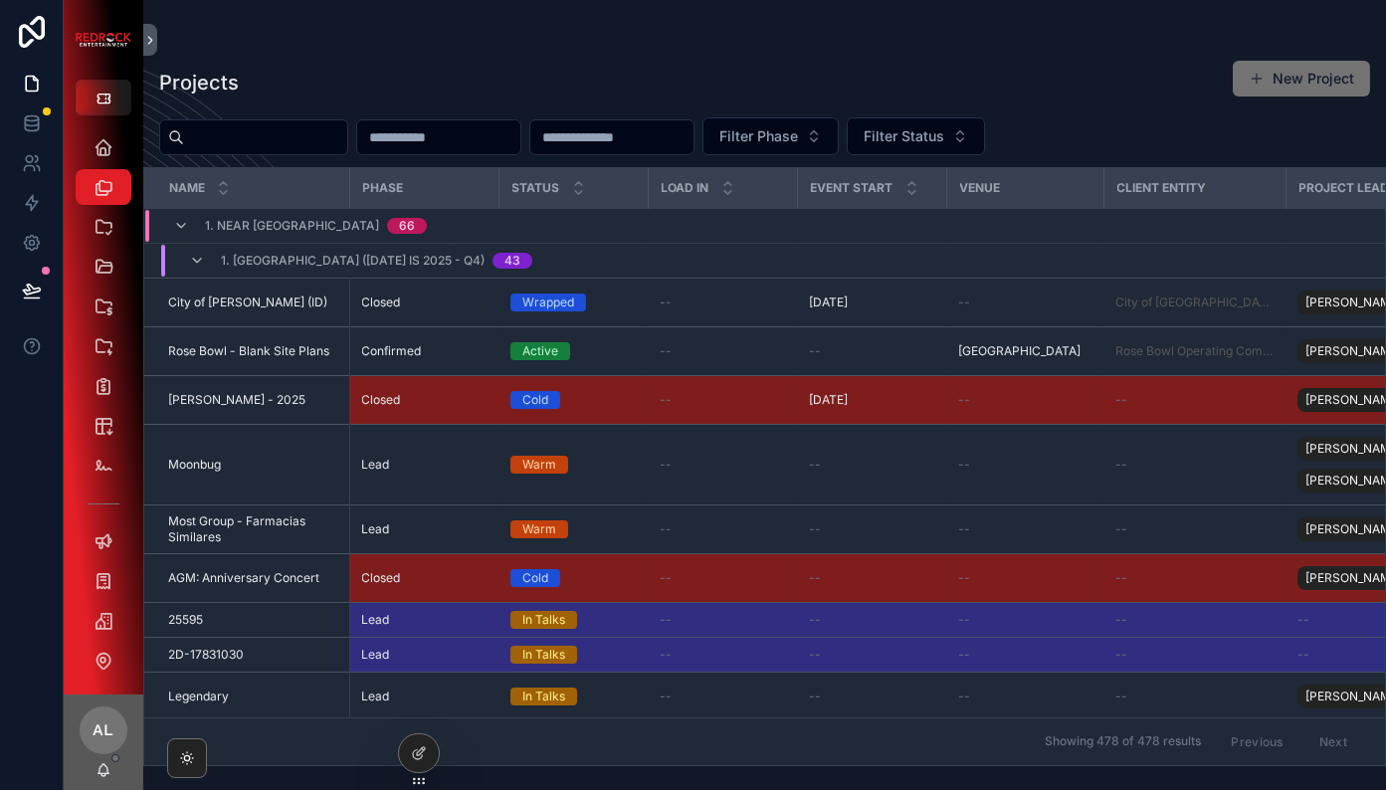
click at [301, 132] on input "scrollable content" at bounding box center [265, 137] width 163 height 28
type input "***"
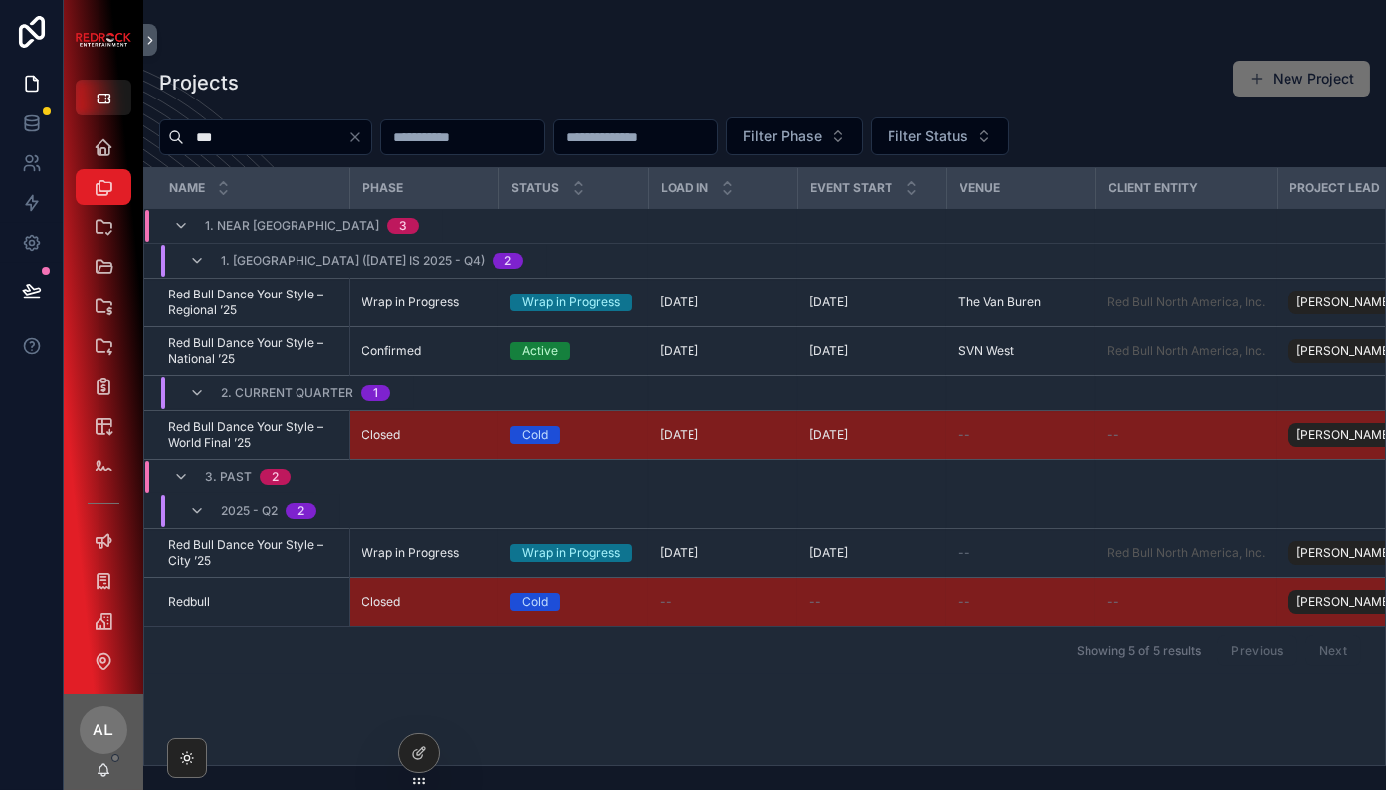
click at [860, 51] on div "Projects New Project *** Filter Phase Filter Status Name Phase Status Load In E…" at bounding box center [764, 407] width 1242 height 718
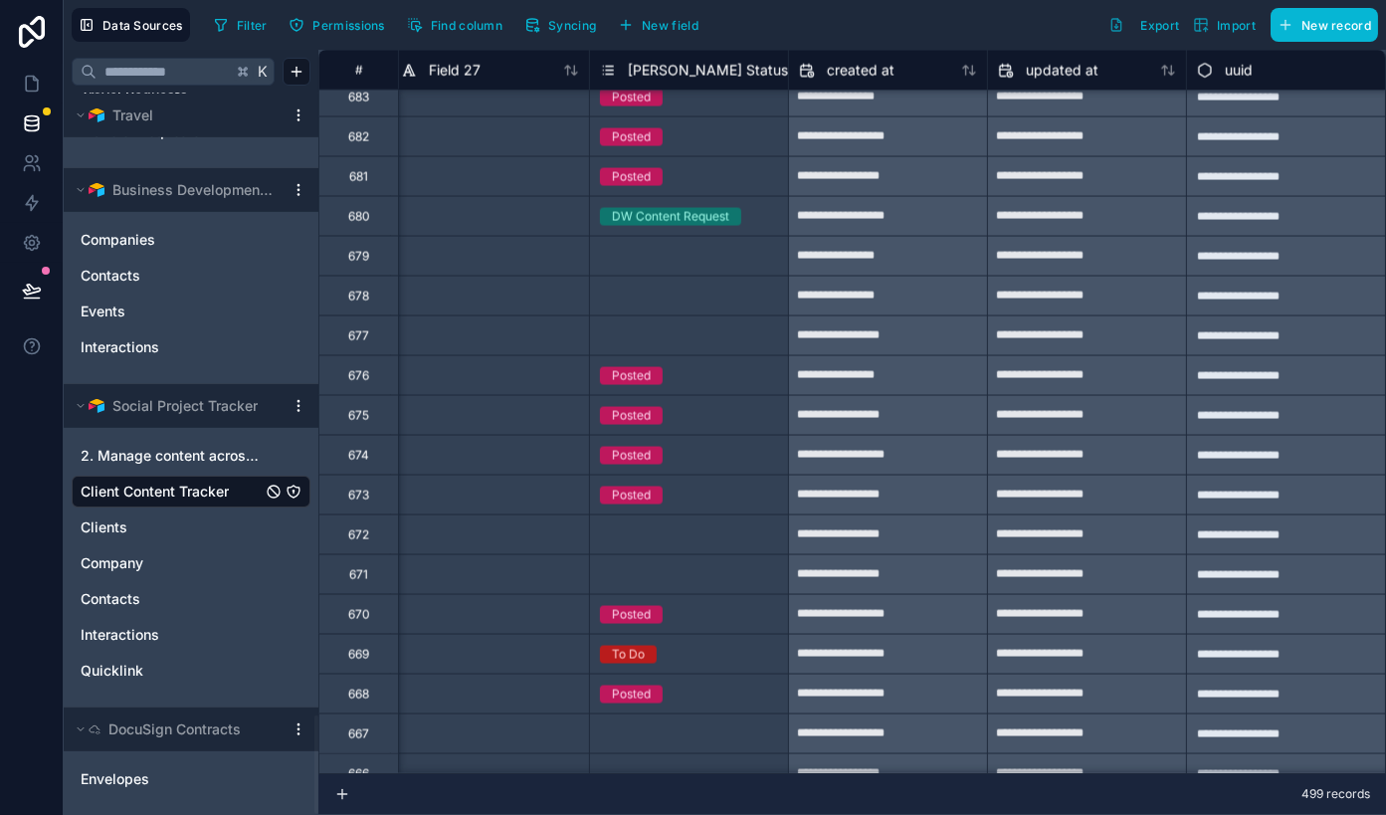
scroll to position [14178, 3987]
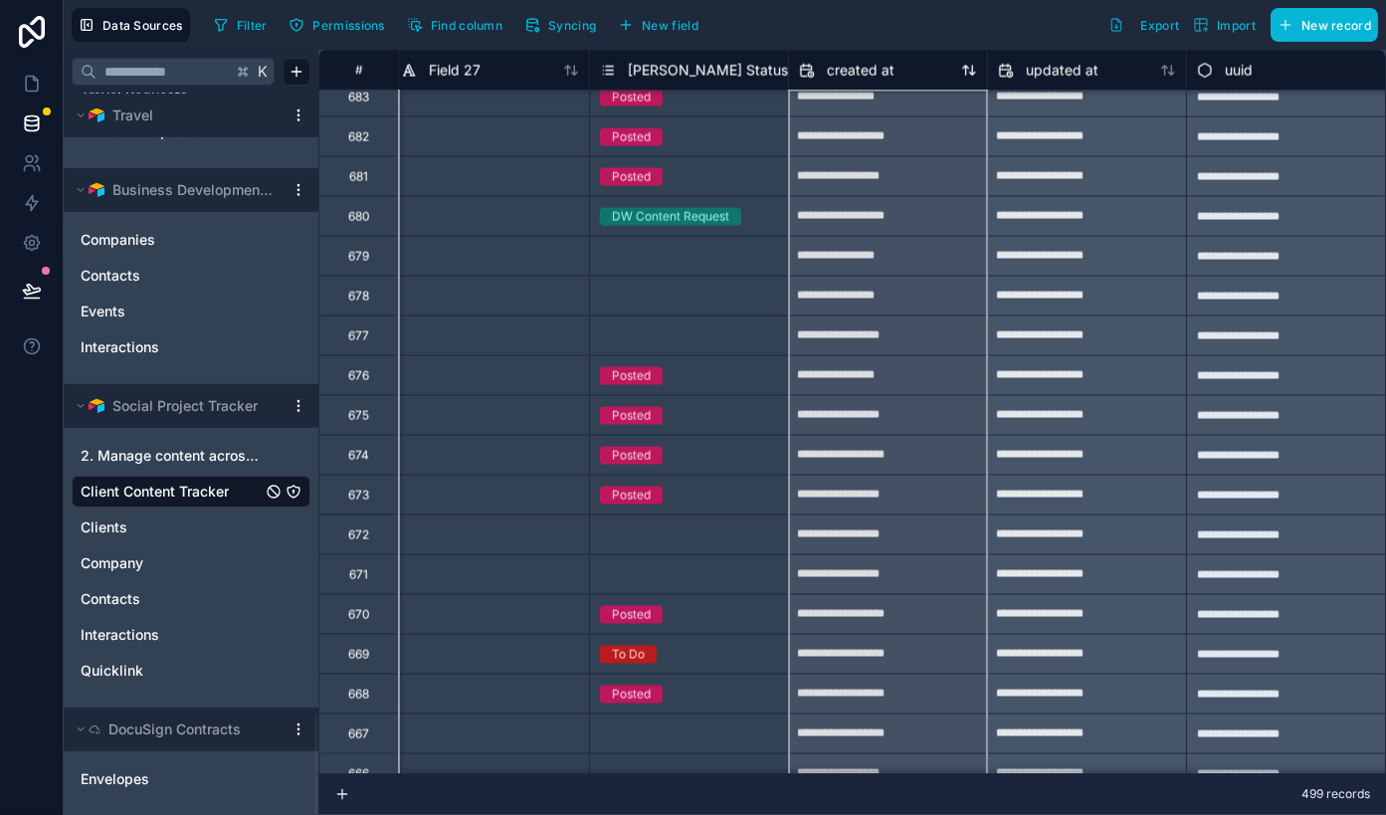
click at [970, 67] on icon at bounding box center [969, 71] width 16 height 16
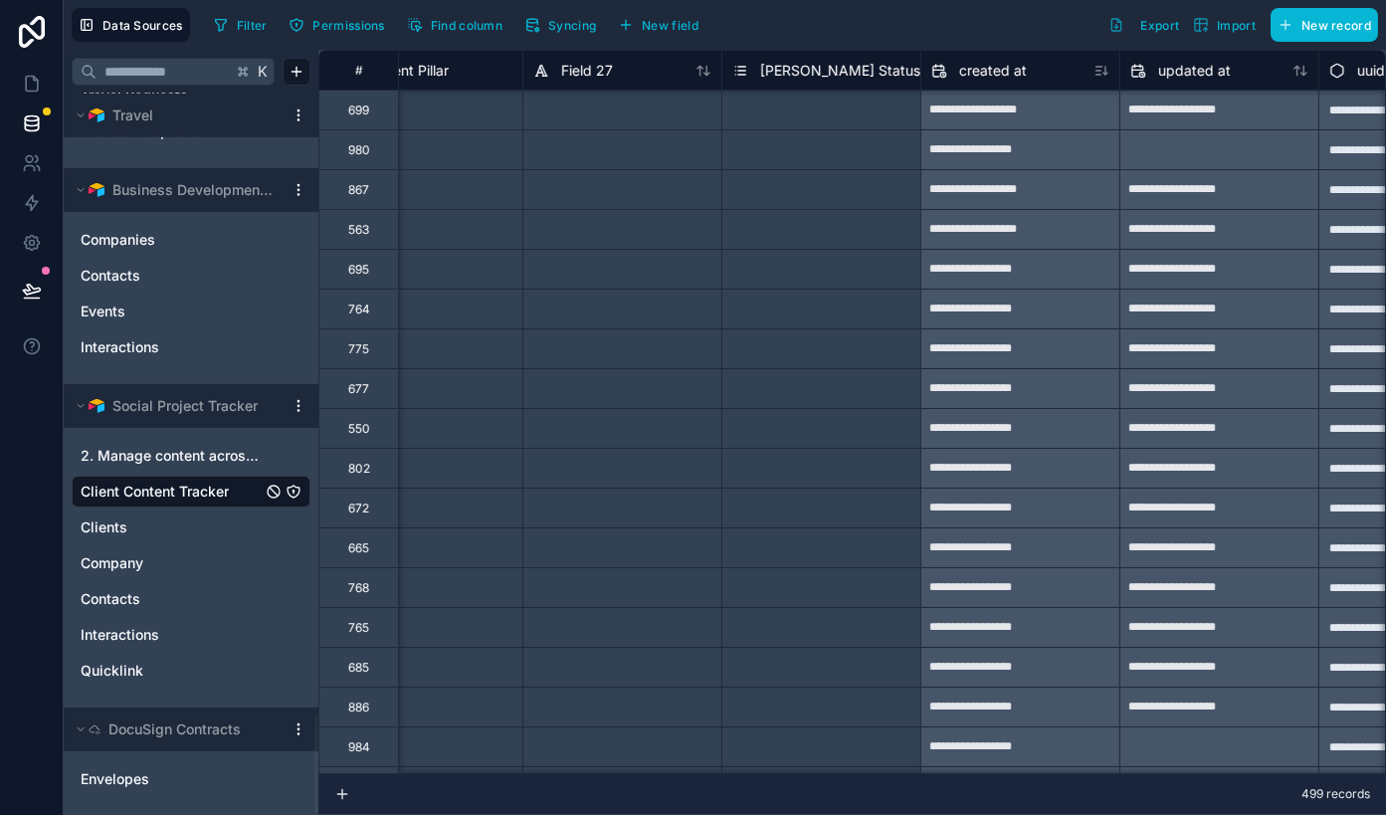
scroll to position [0, 3855]
click at [26, 166] on icon at bounding box center [29, 168] width 10 height 5
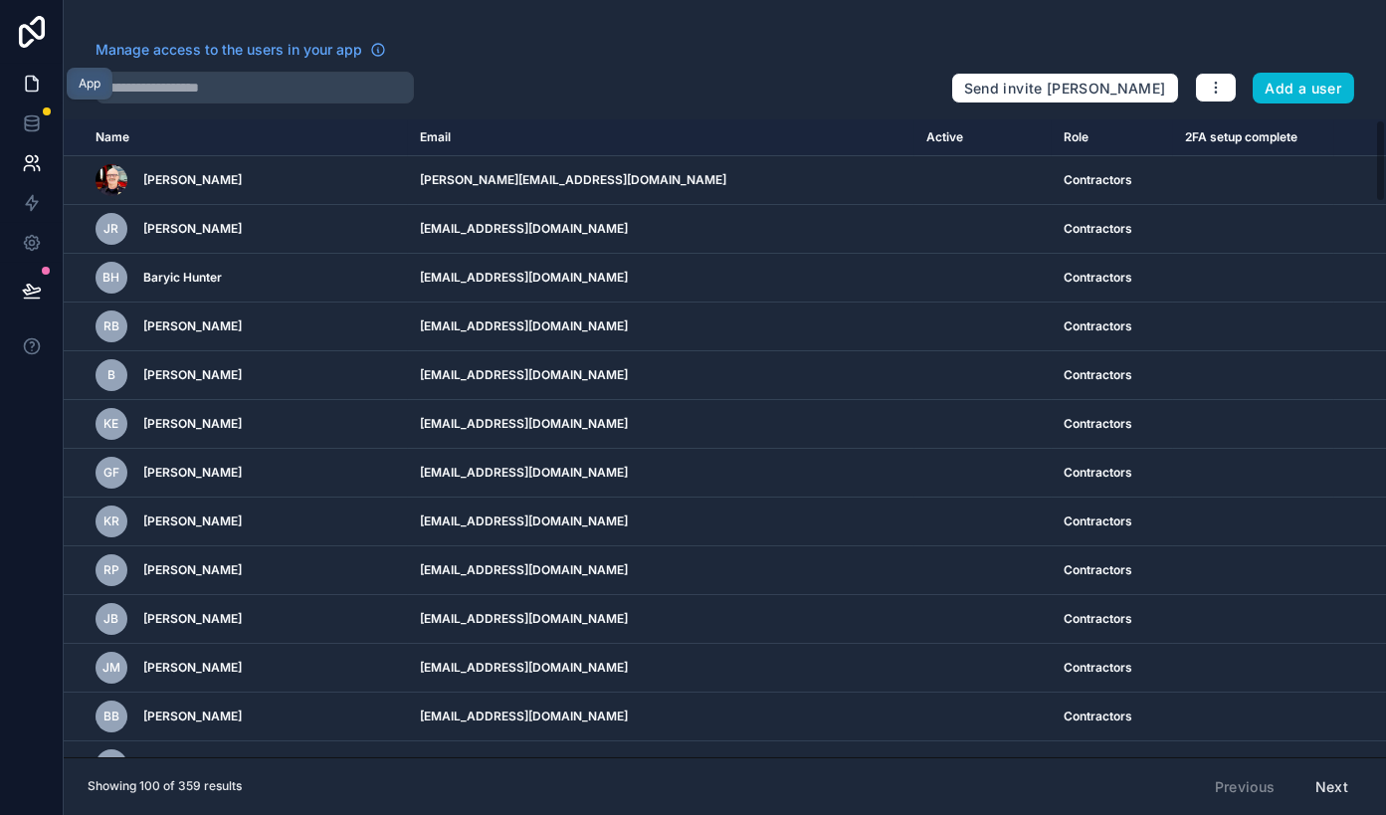
click at [33, 78] on icon at bounding box center [35, 79] width 4 height 4
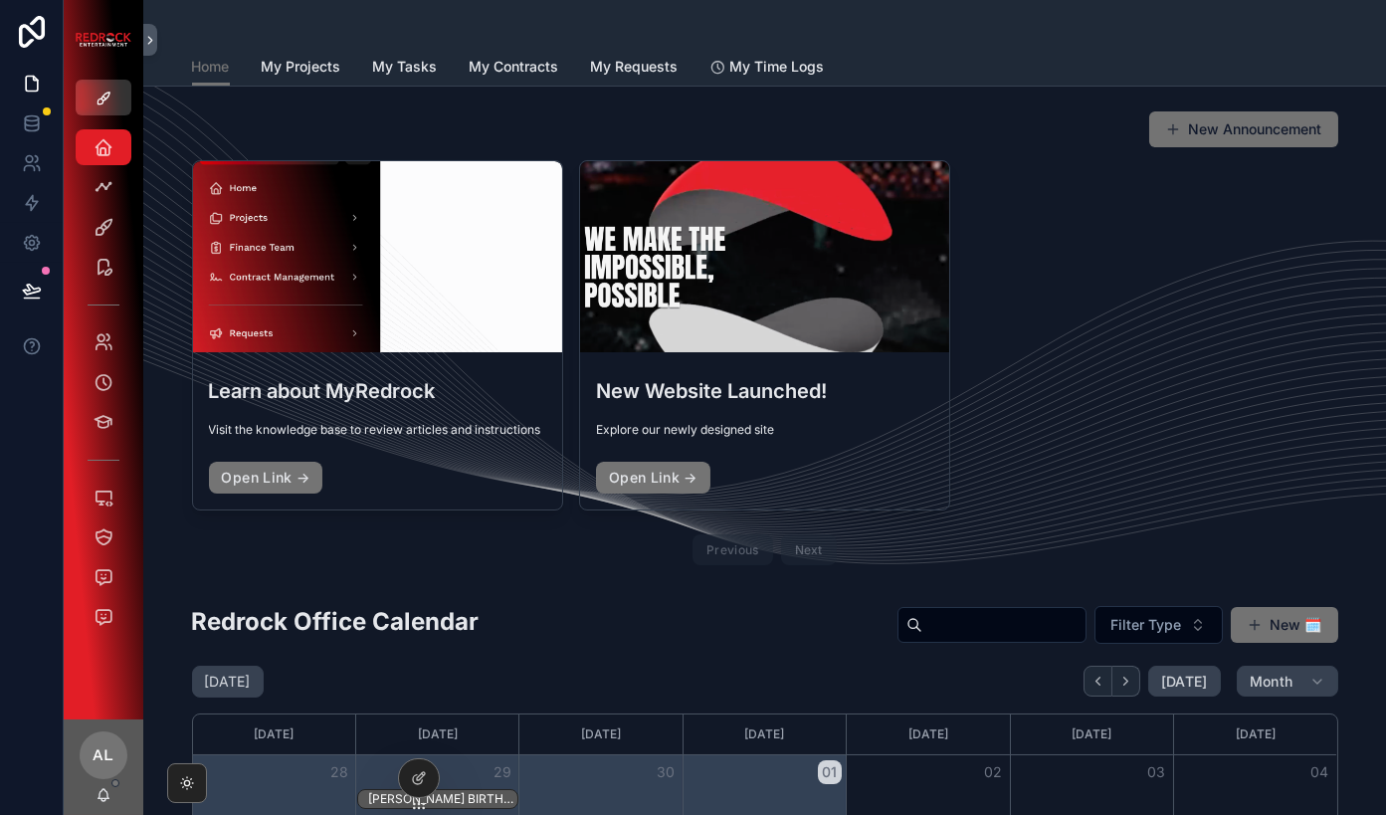
click at [112, 89] on button "scrollable content" at bounding box center [104, 98] width 56 height 36
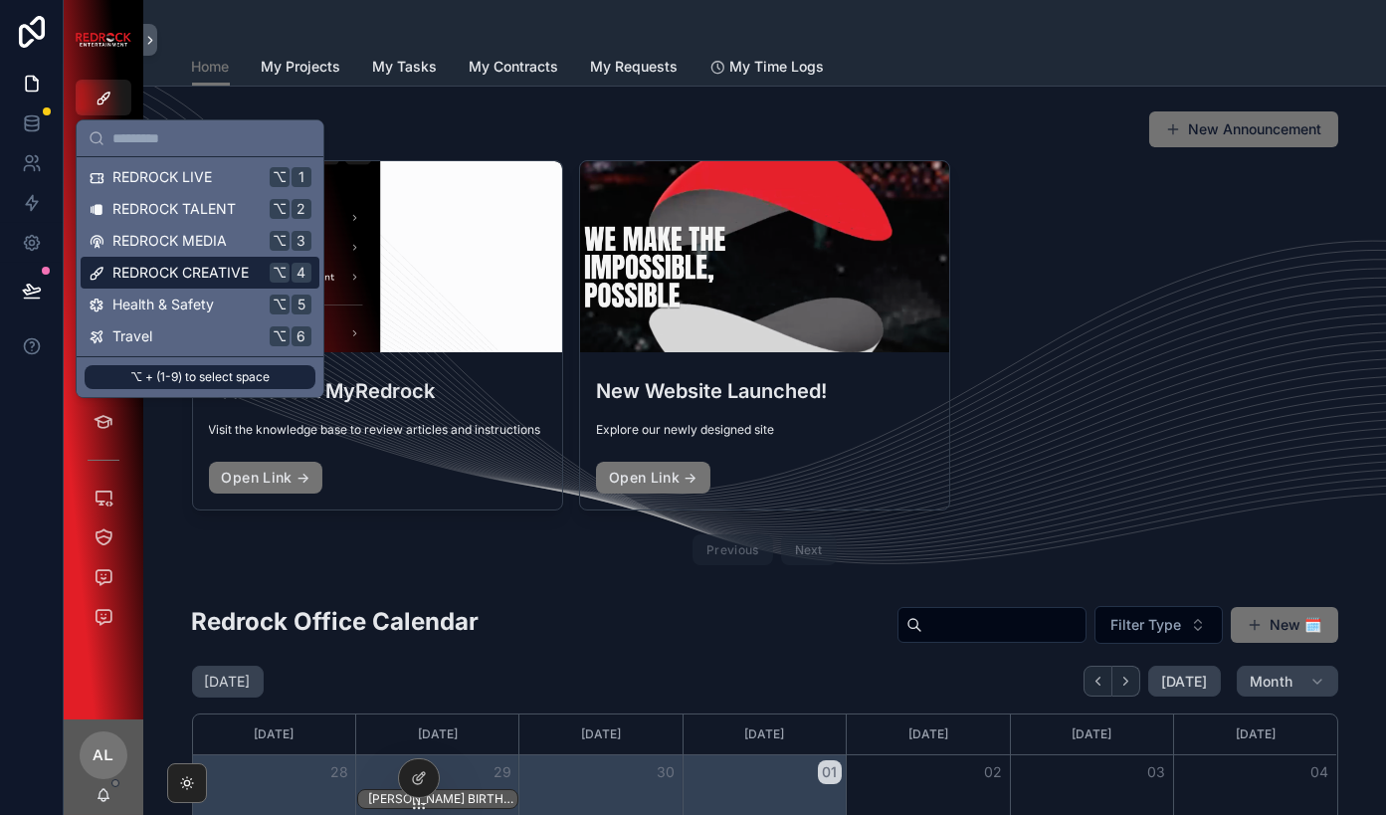
click at [174, 279] on span "REDROCK CREATIVE" at bounding box center [180, 273] width 136 height 20
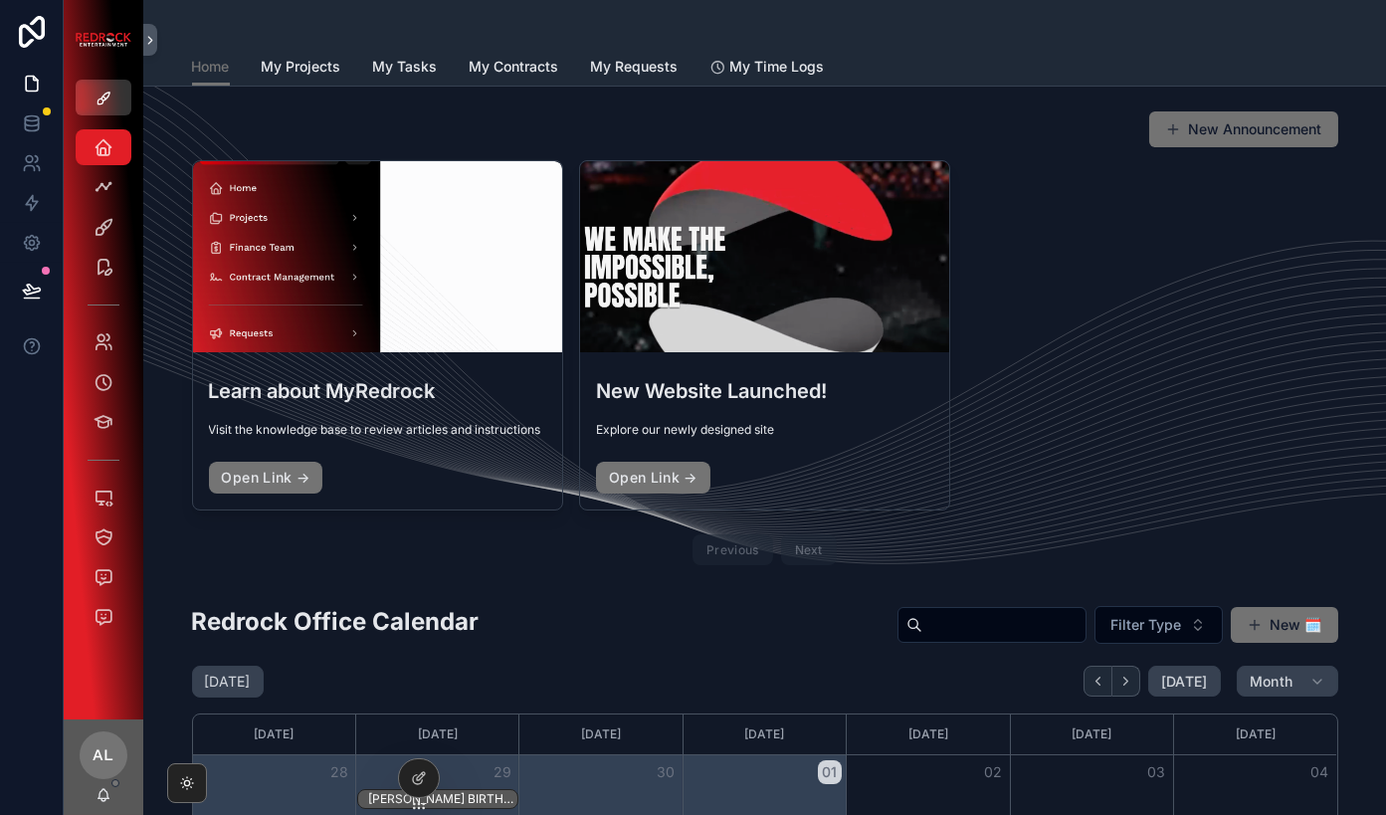
click at [94, 92] on button "scrollable content" at bounding box center [104, 98] width 56 height 36
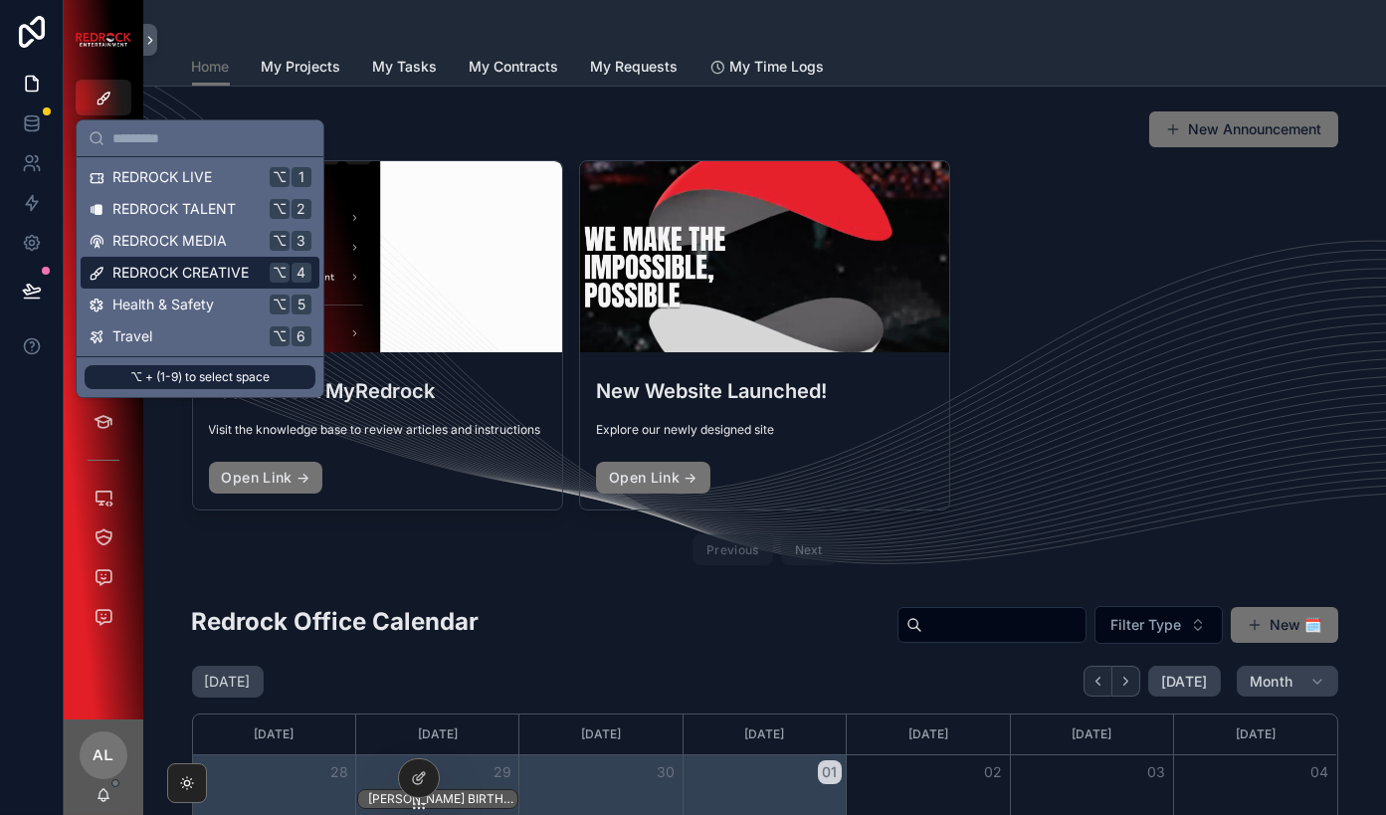
click at [163, 265] on span "REDROCK CREATIVE" at bounding box center [180, 273] width 136 height 20
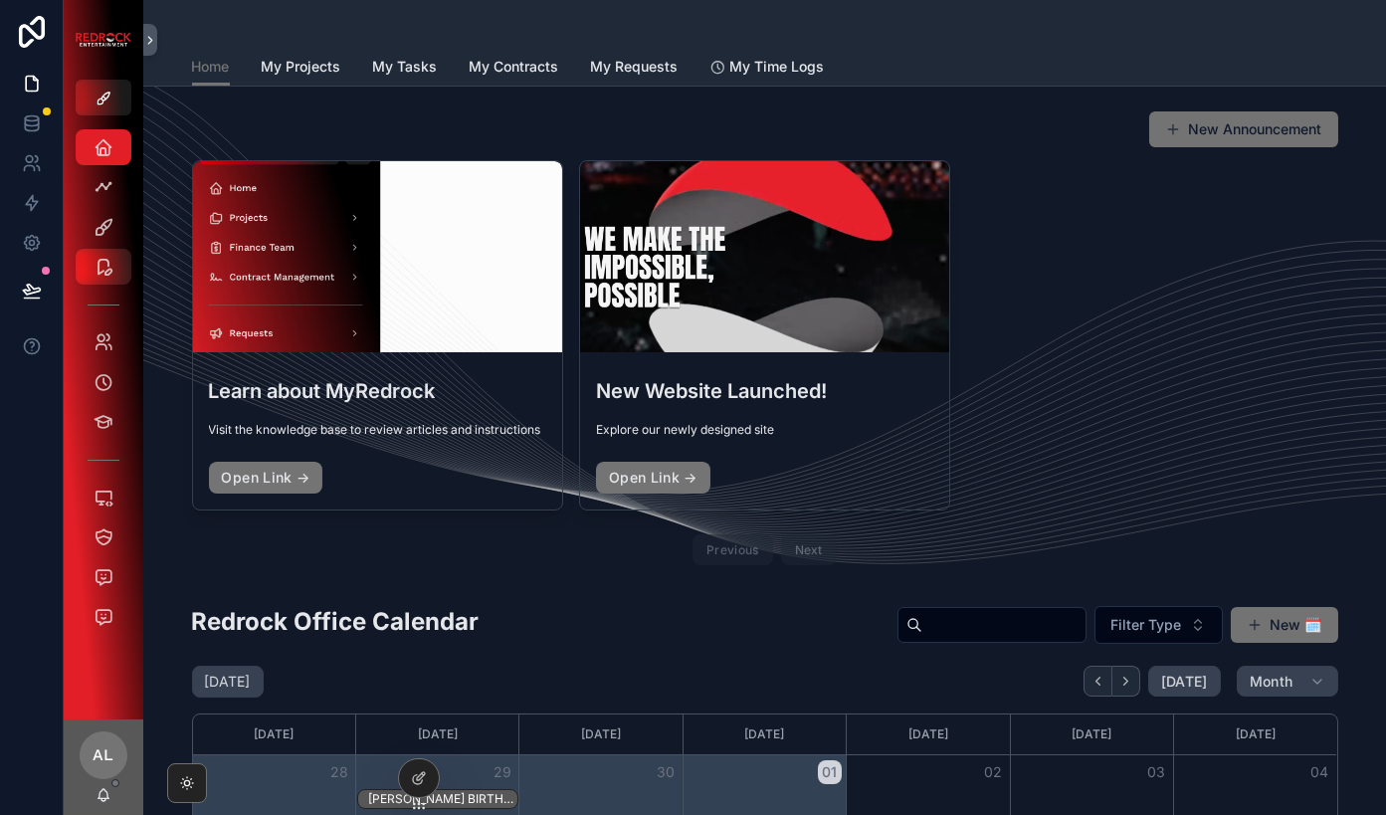
click at [95, 247] on div "Marketing" at bounding box center [104, 267] width 80 height 40
click at [105, 267] on icon "scrollable content" at bounding box center [104, 267] width 20 height 20
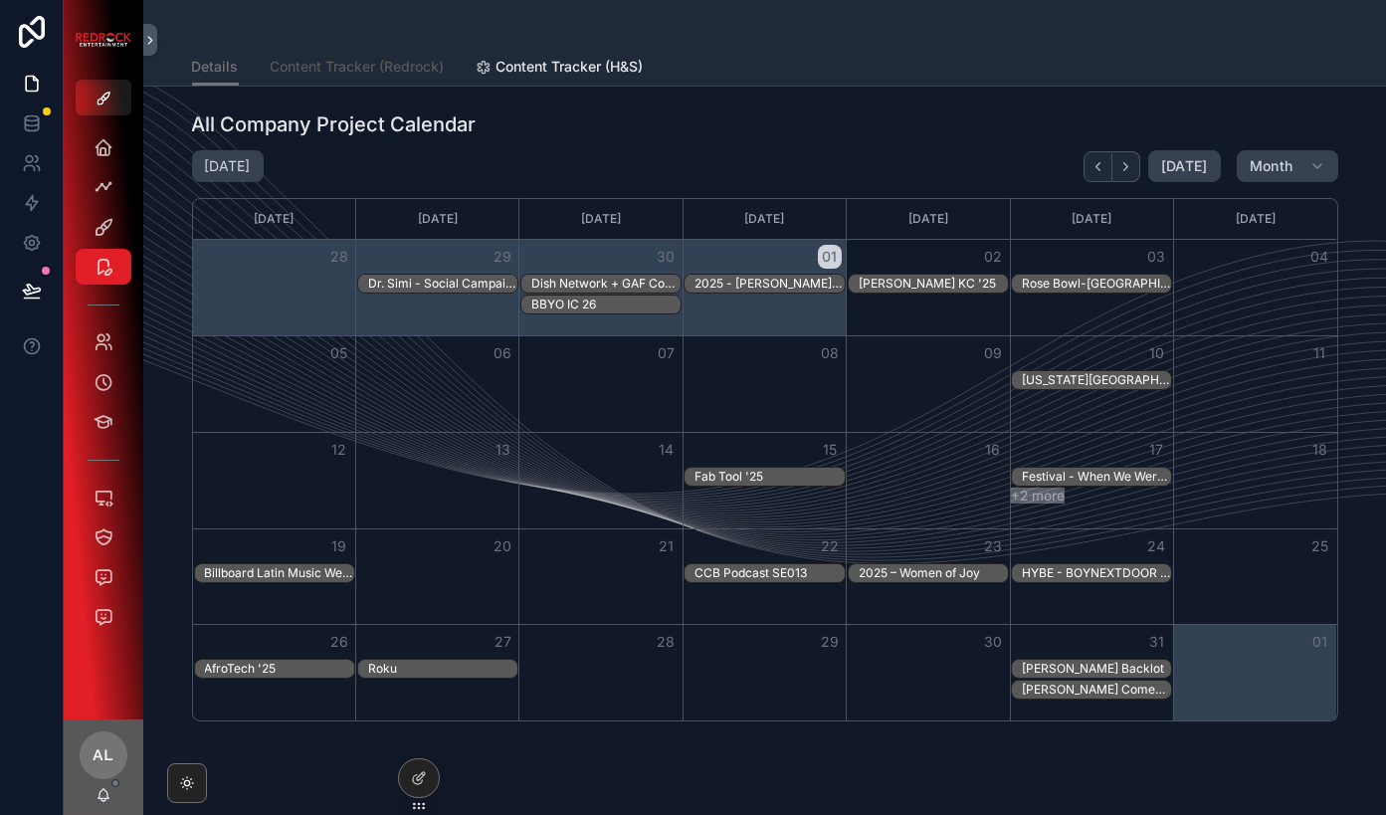
click at [359, 63] on span "Content Tracker (Redrock)" at bounding box center [358, 67] width 174 height 20
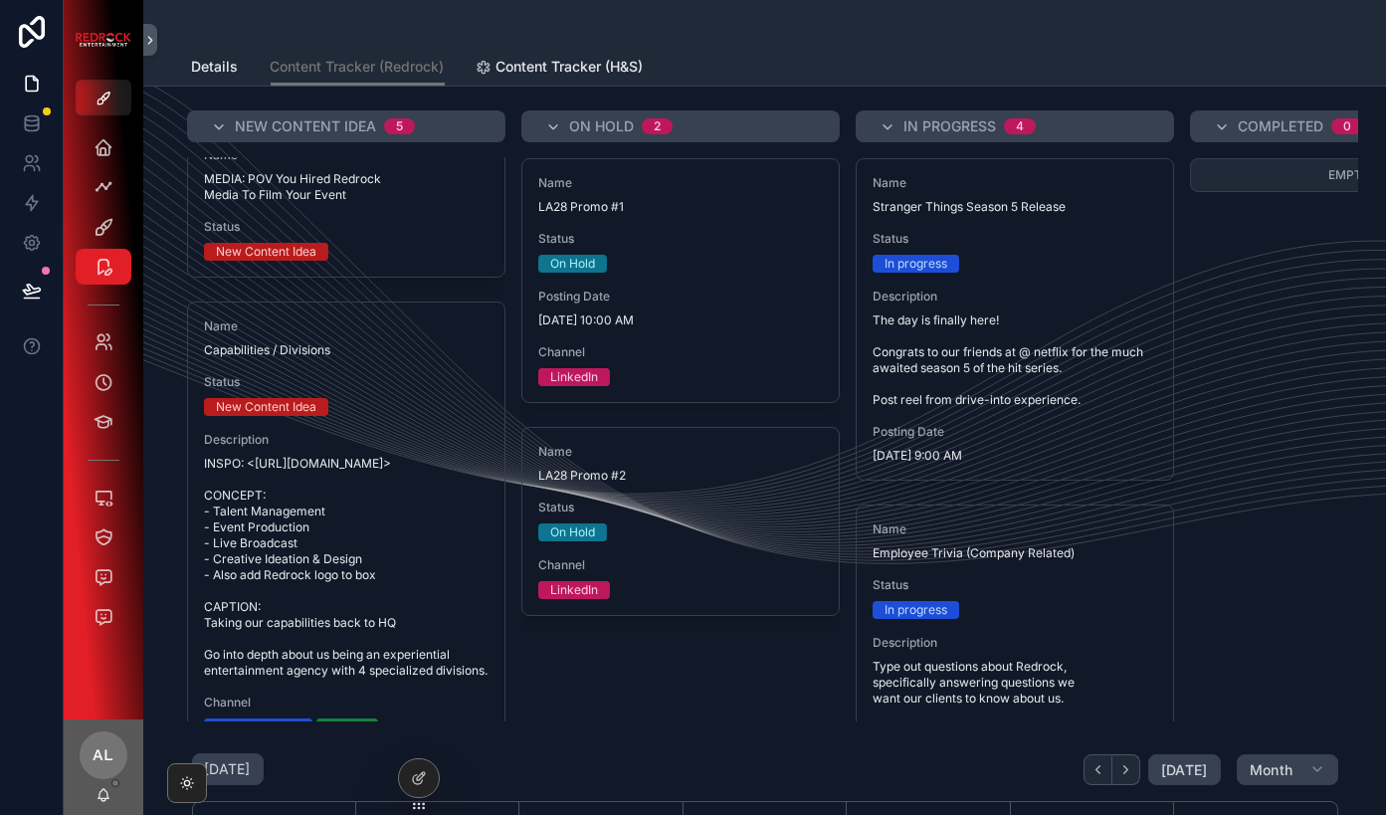
click at [1374, 136] on div "New Content Idea 5 Name OUR SERVICES PILAR / Couch Status New Content Idea Desc…" at bounding box center [764, 794] width 1242 height 1414
